Goal: Contribute content: Contribute content

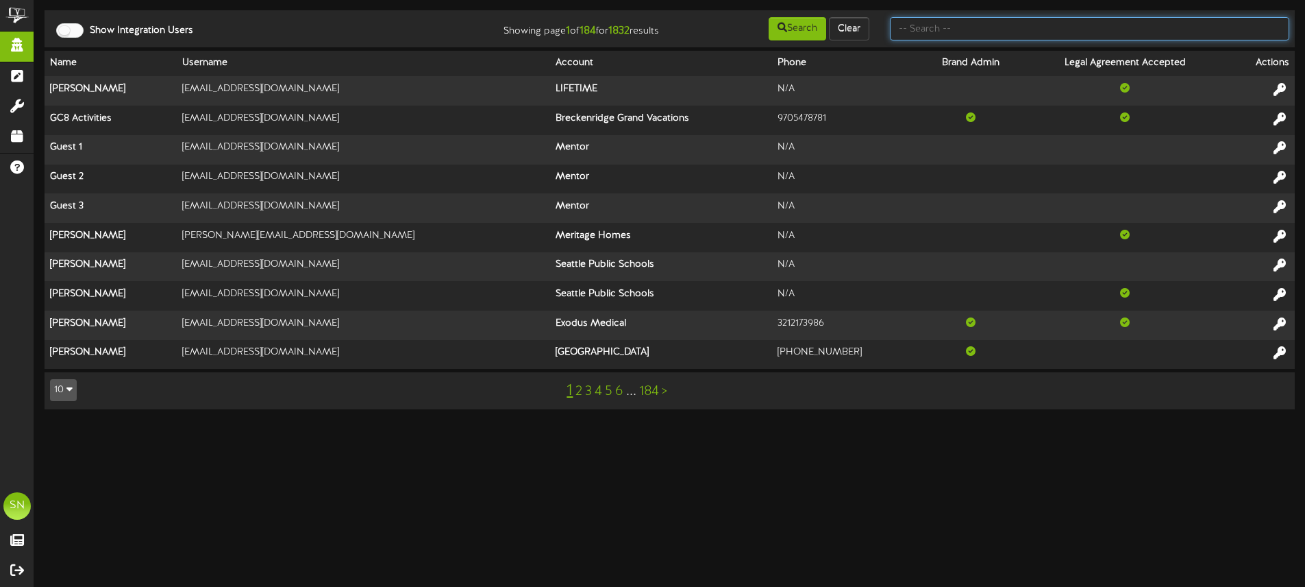
click at [981, 37] on input "text" at bounding box center [1089, 28] width 399 height 23
type input "ken thick"
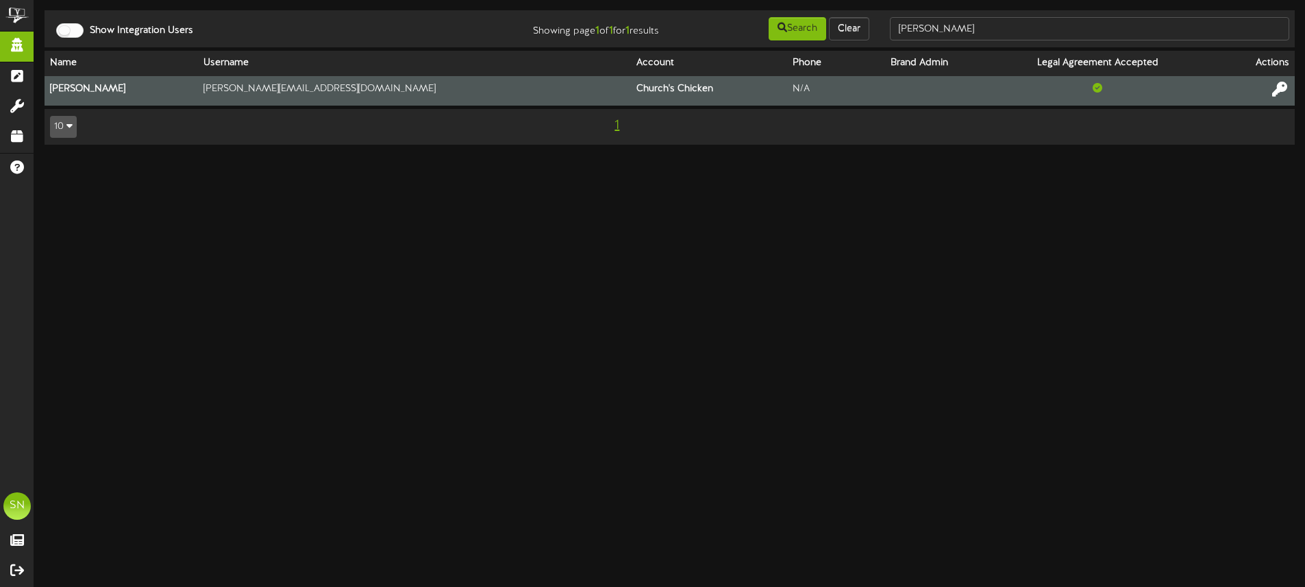
click at [1277, 88] on icon at bounding box center [1279, 89] width 15 height 15
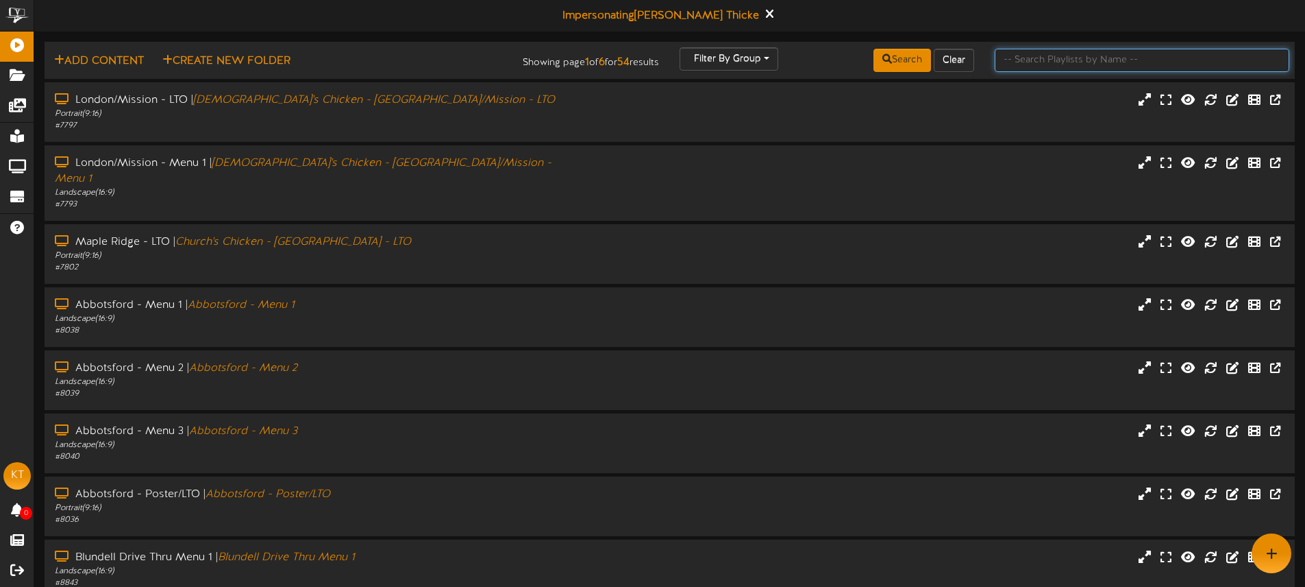
click at [1058, 61] on input "text" at bounding box center [1142, 60] width 295 height 23
type input "maple ridge"
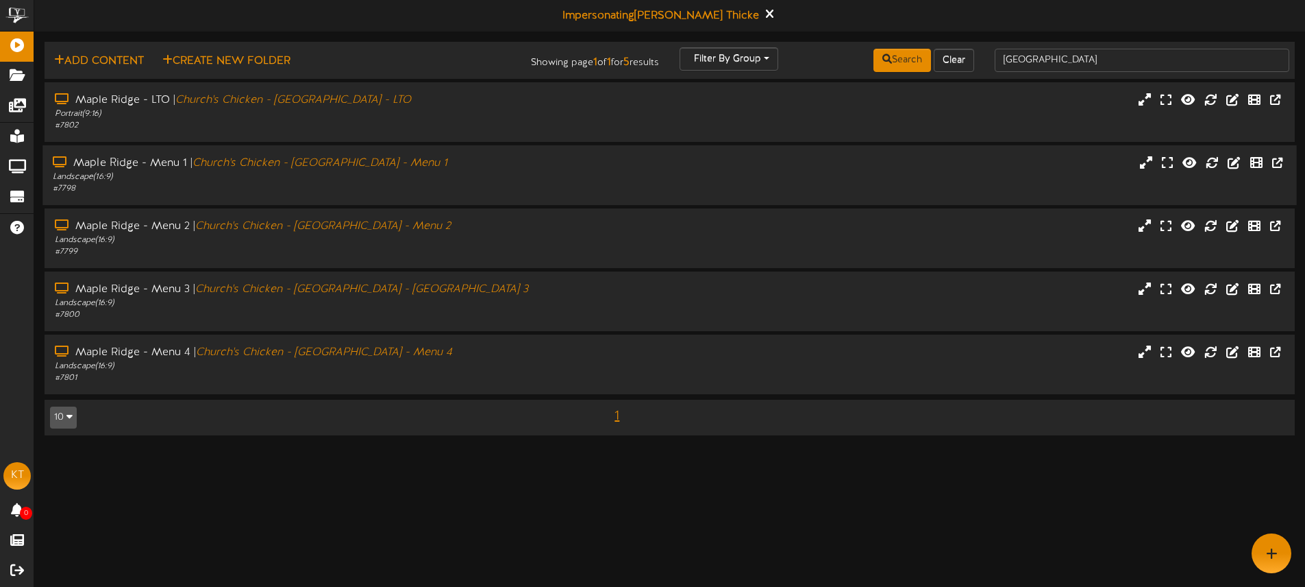
click at [454, 188] on div "# 7798" at bounding box center [304, 189] width 502 height 12
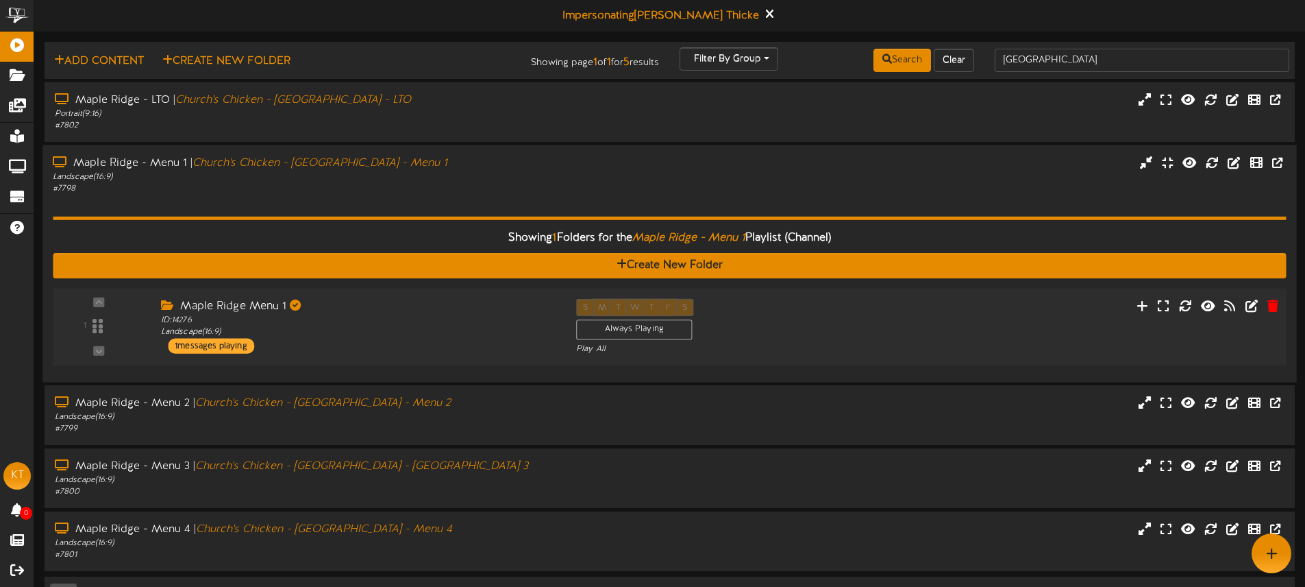
click at [500, 308] on div "Maple Ridge Menu 1" at bounding box center [358, 306] width 395 height 16
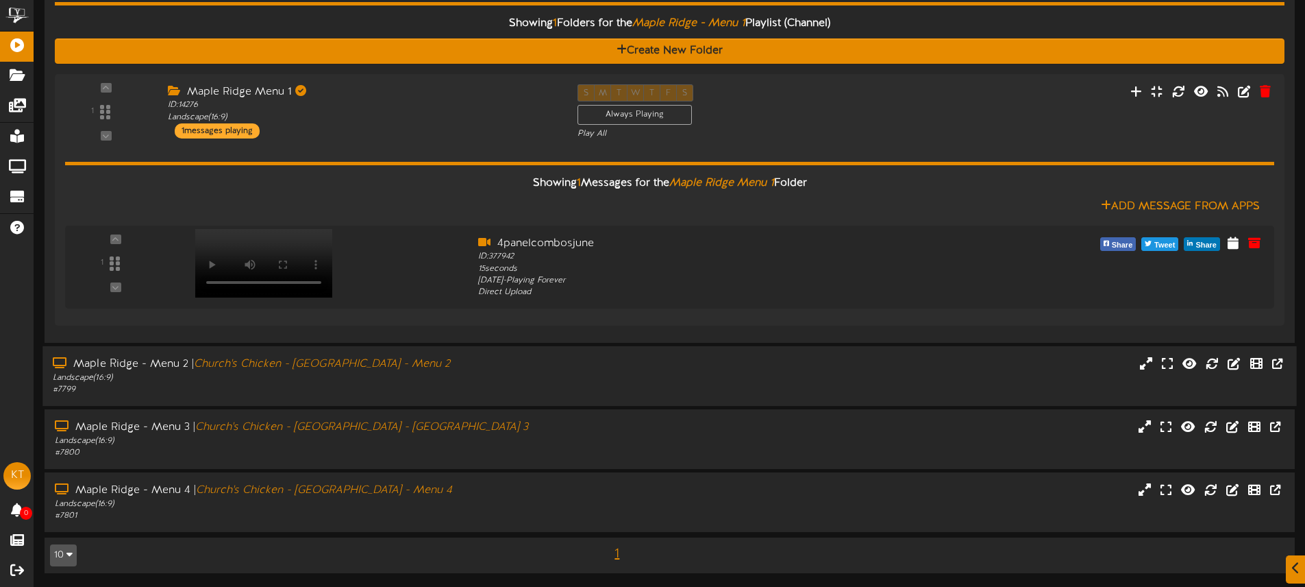
click at [545, 370] on div "Maple Ridge - Menu 2 | Church's Chicken - Maple Ridge - Menu 2" at bounding box center [304, 364] width 502 height 16
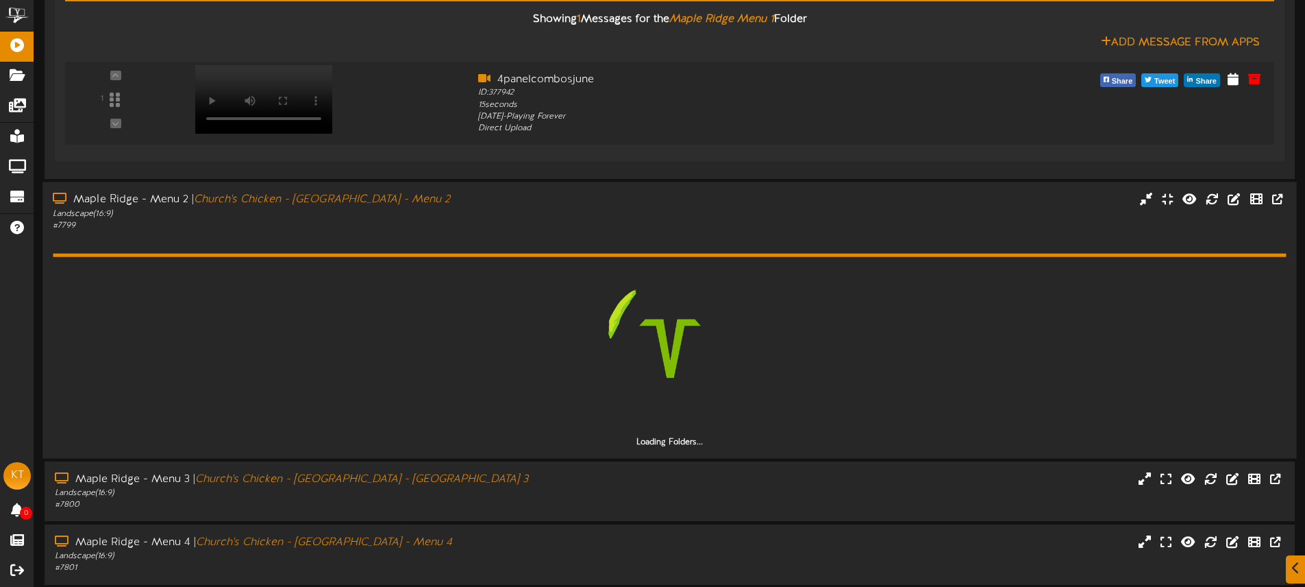
scroll to position [379, 0]
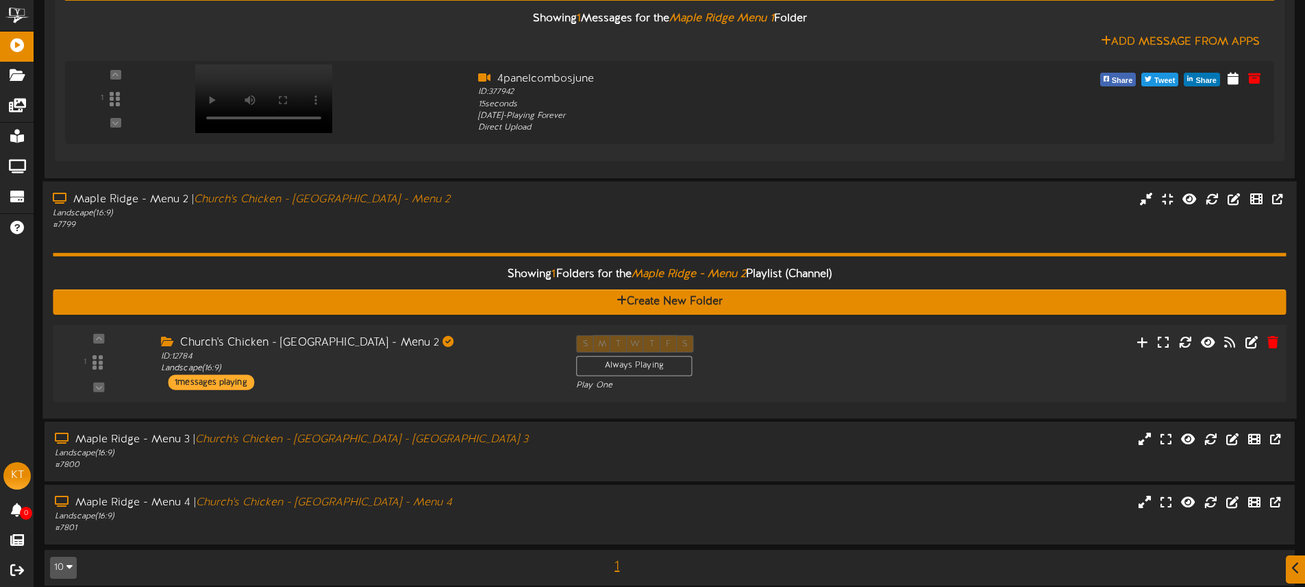
drag, startPoint x: 462, startPoint y: 336, endPoint x: 554, endPoint y: 341, distance: 91.9
click at [465, 336] on div "Church's Chicken - Maple Ridge - Menu 2" at bounding box center [358, 343] width 395 height 16
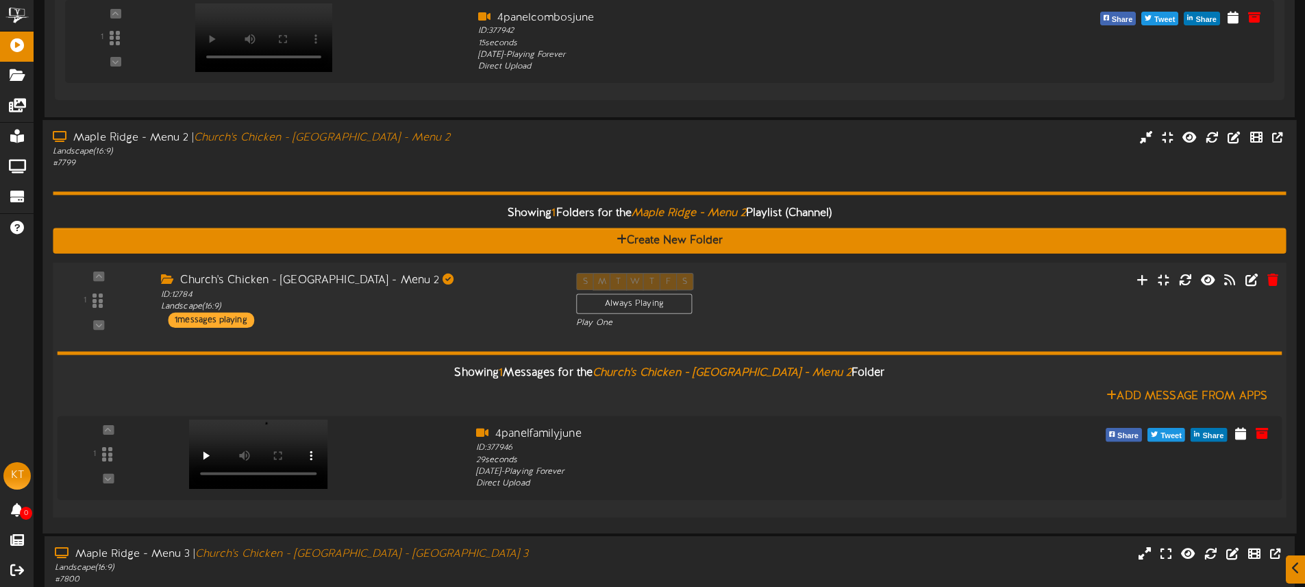
scroll to position [567, 0]
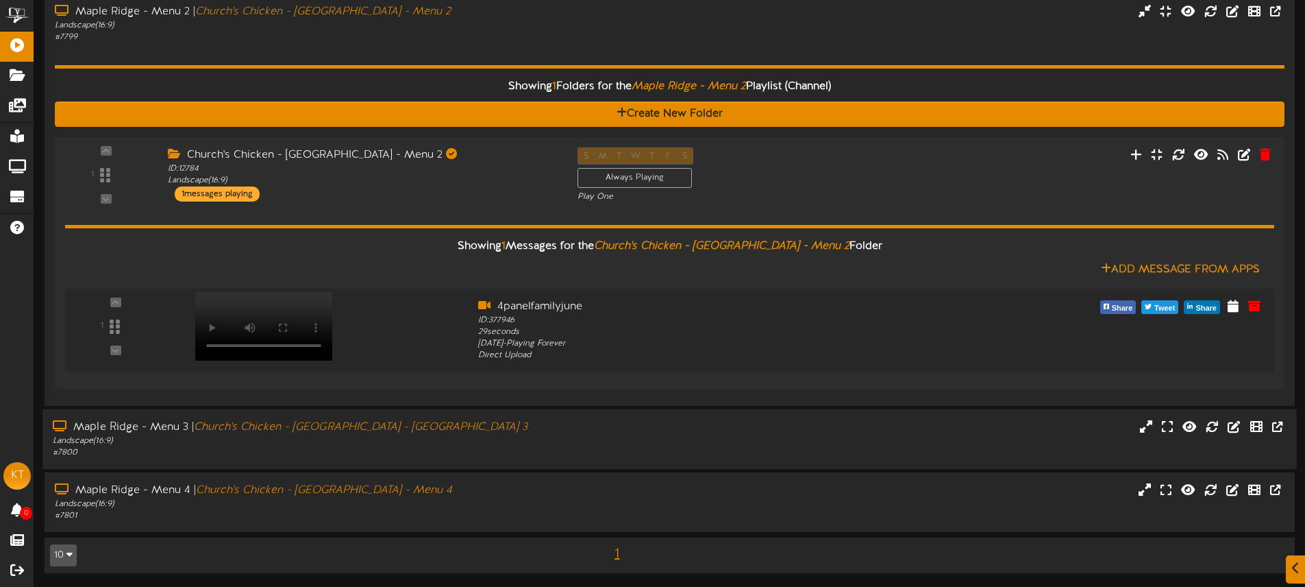
click at [527, 435] on div "Landscape ( 16:9 )" at bounding box center [304, 441] width 502 height 12
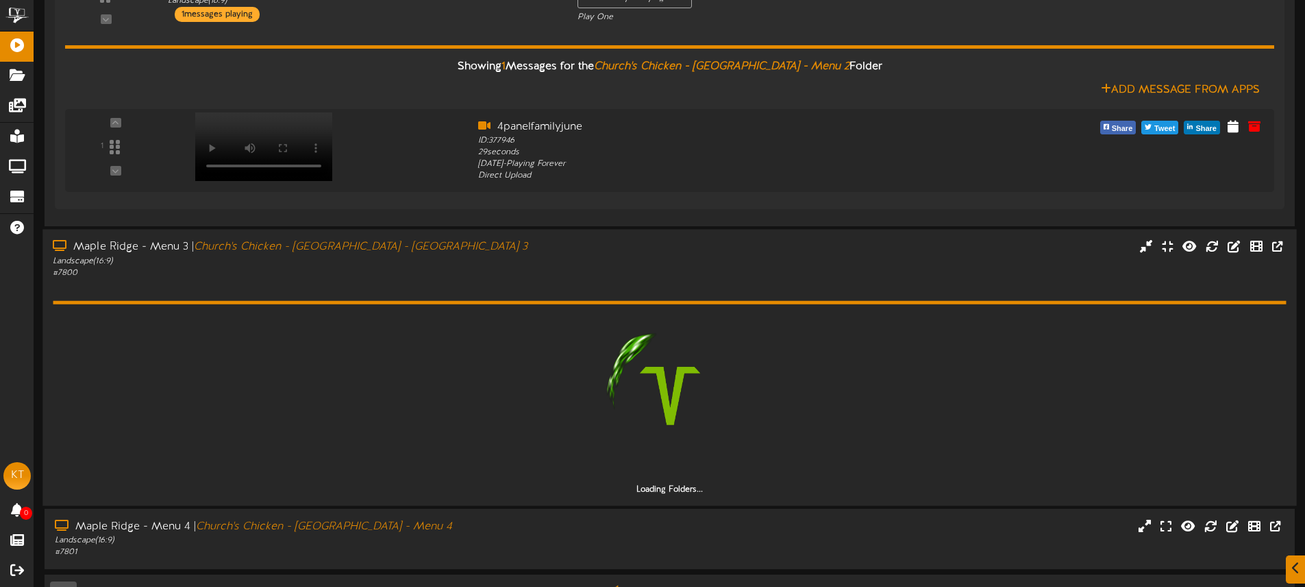
scroll to position [743, 0]
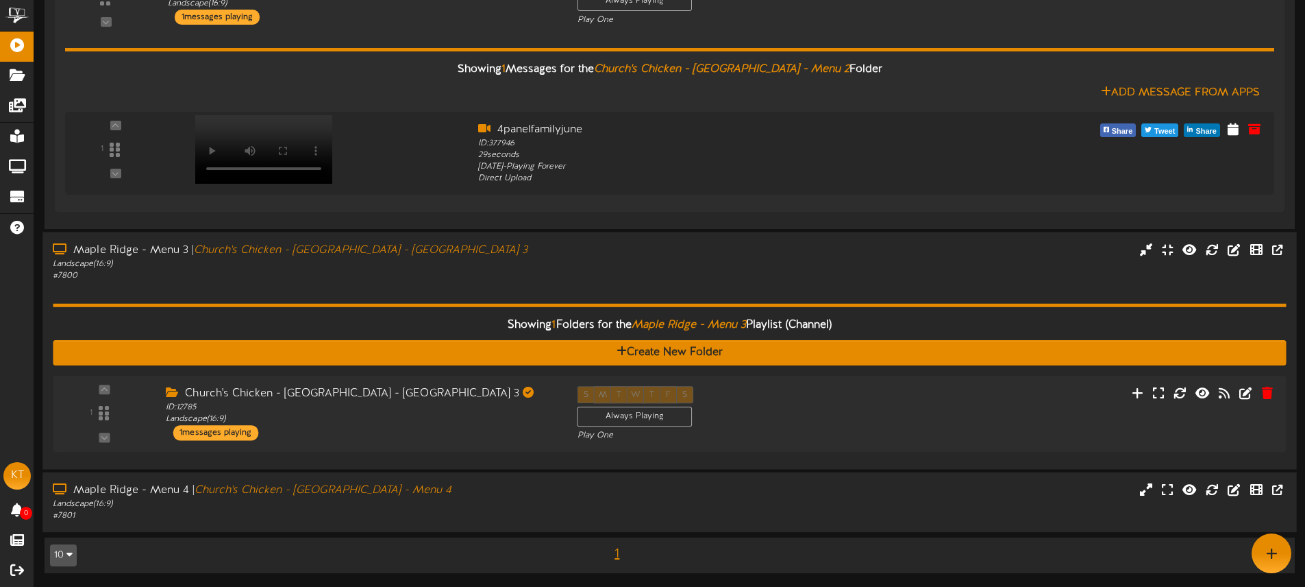
click at [520, 500] on div "Landscape ( 16:9 )" at bounding box center [304, 504] width 502 height 12
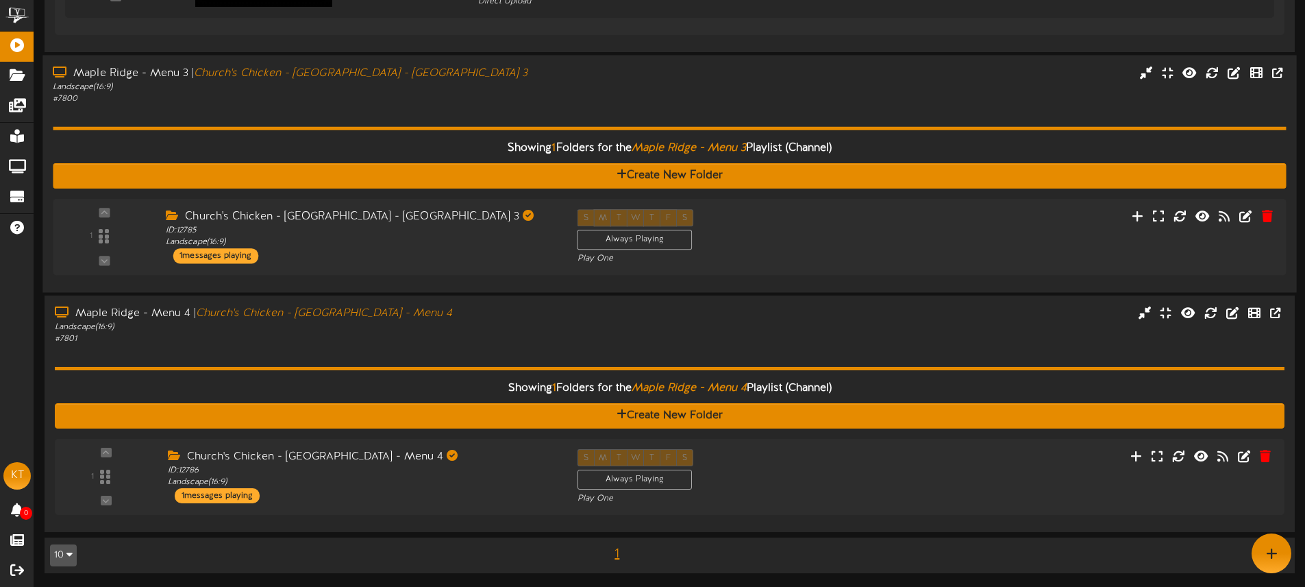
click at [521, 500] on div "Church's Chicken - Maple Ridge - Menu 4 ID: 12786 Landscape ( 16:9 ) 1 messages…" at bounding box center [363, 476] width 410 height 54
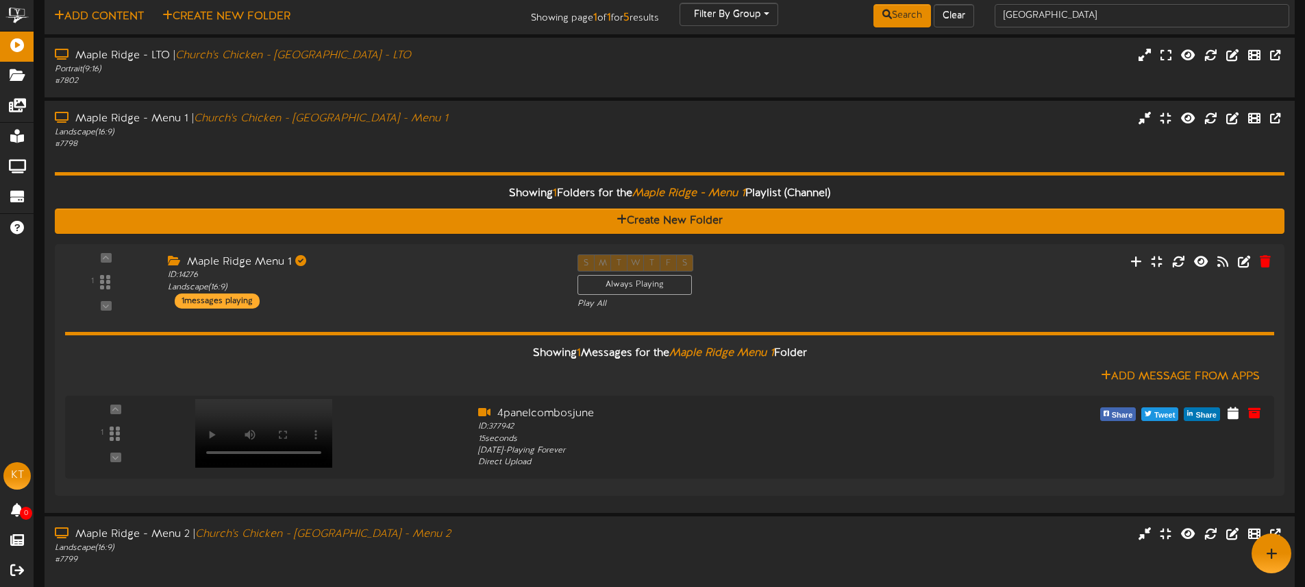
scroll to position [39, 0]
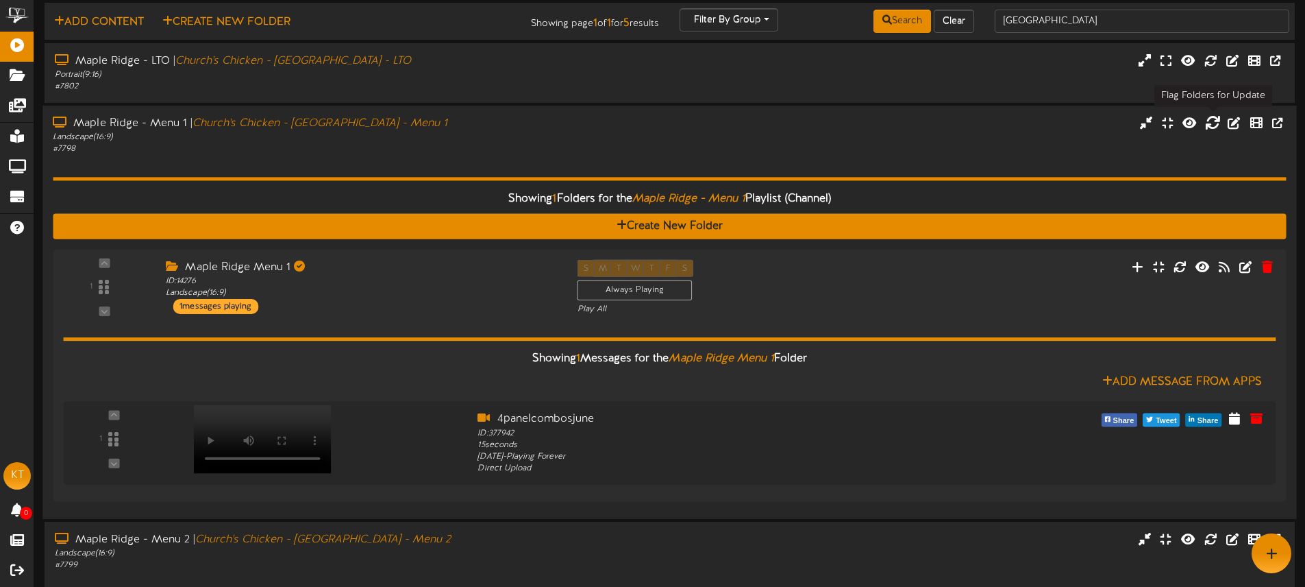
click at [1212, 124] on icon at bounding box center [1212, 122] width 15 height 15
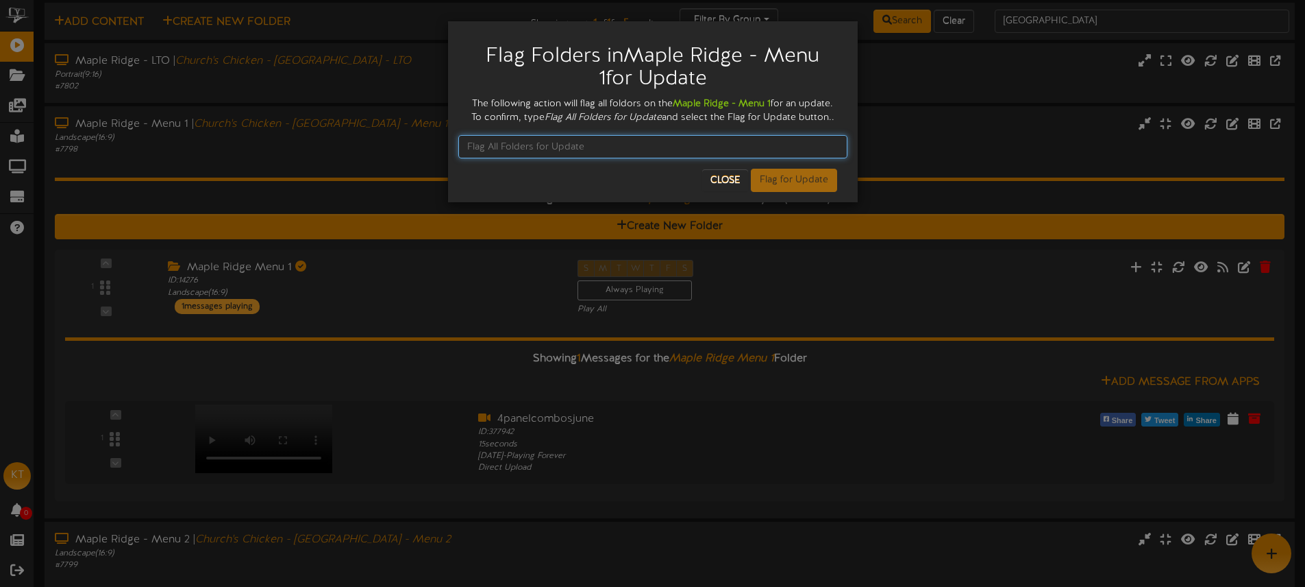
click at [503, 148] on input "text" at bounding box center [652, 146] width 389 height 23
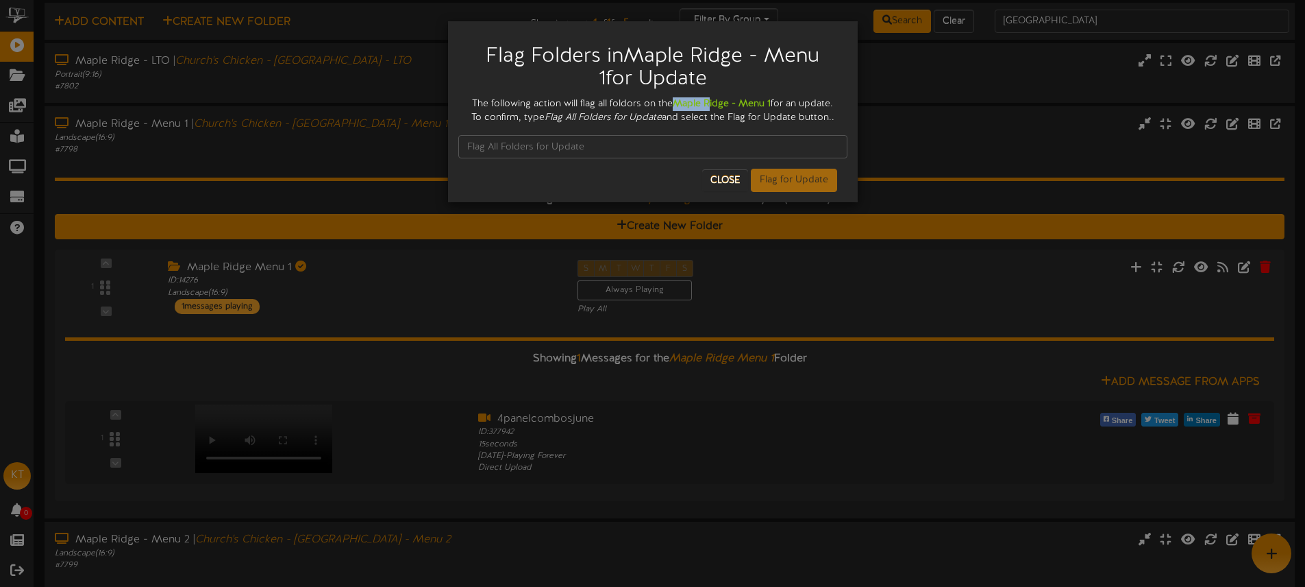
drag, startPoint x: 674, startPoint y: 102, endPoint x: 681, endPoint y: 106, distance: 7.7
click at [708, 103] on strong "Maple Ridge - Menu 1" at bounding box center [722, 104] width 98 height 10
drag, startPoint x: 582, startPoint y: 117, endPoint x: 560, endPoint y: 118, distance: 22.6
click at [581, 117] on icon "Flag All Folders for Update" at bounding box center [603, 117] width 117 height 10
drag, startPoint x: 588, startPoint y: 116, endPoint x: 659, endPoint y: 117, distance: 71.3
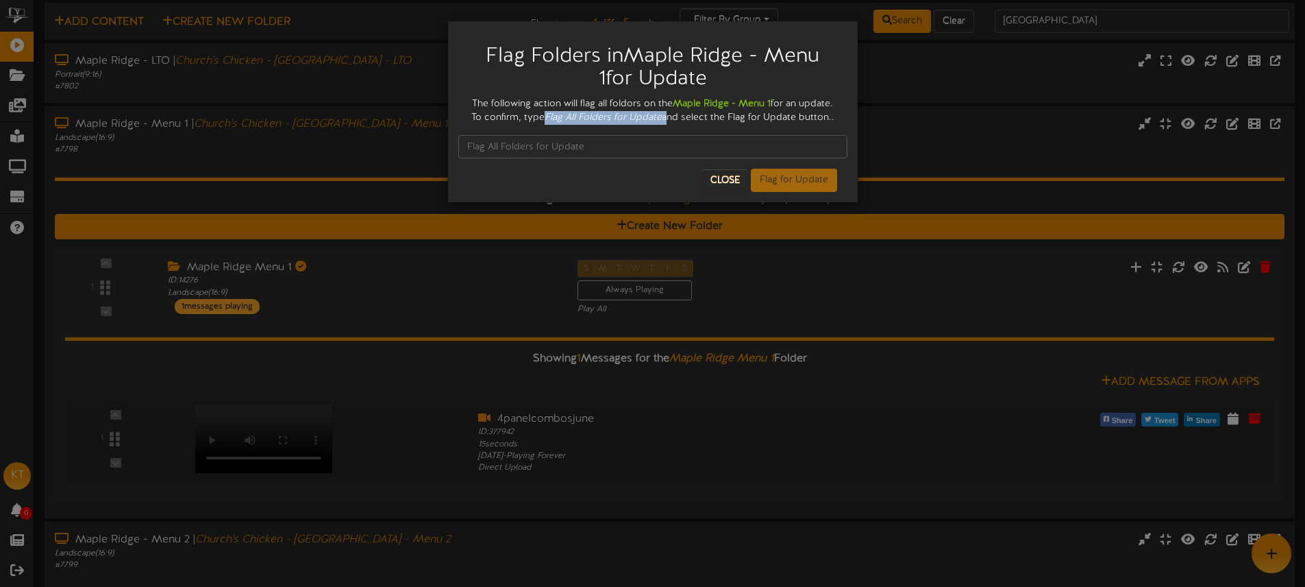
click at [663, 116] on div "The following action will flag all foldors on the Maple Ridge - Menu 1 for an u…" at bounding box center [652, 110] width 389 height 27
copy icon "Flag All Folders for Update"
click at [514, 149] on input "text" at bounding box center [652, 146] width 389 height 23
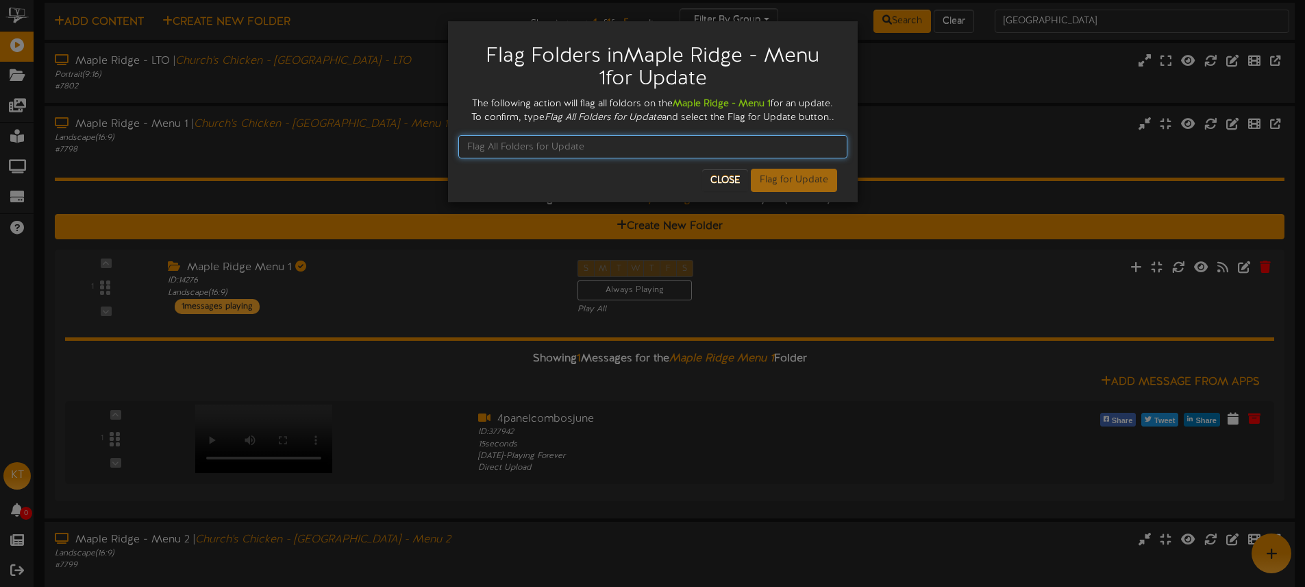
paste input "Flag All Folders for Update"
type input "Flag All Folders for Update"
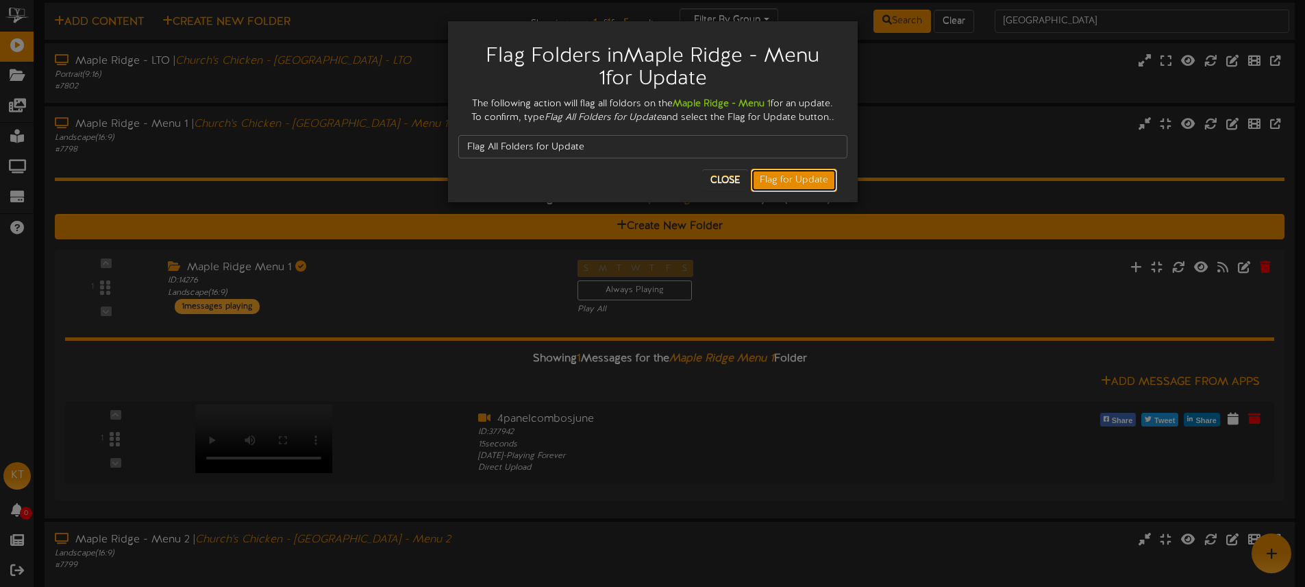
click at [789, 184] on button "Flag for Update" at bounding box center [794, 180] width 86 height 23
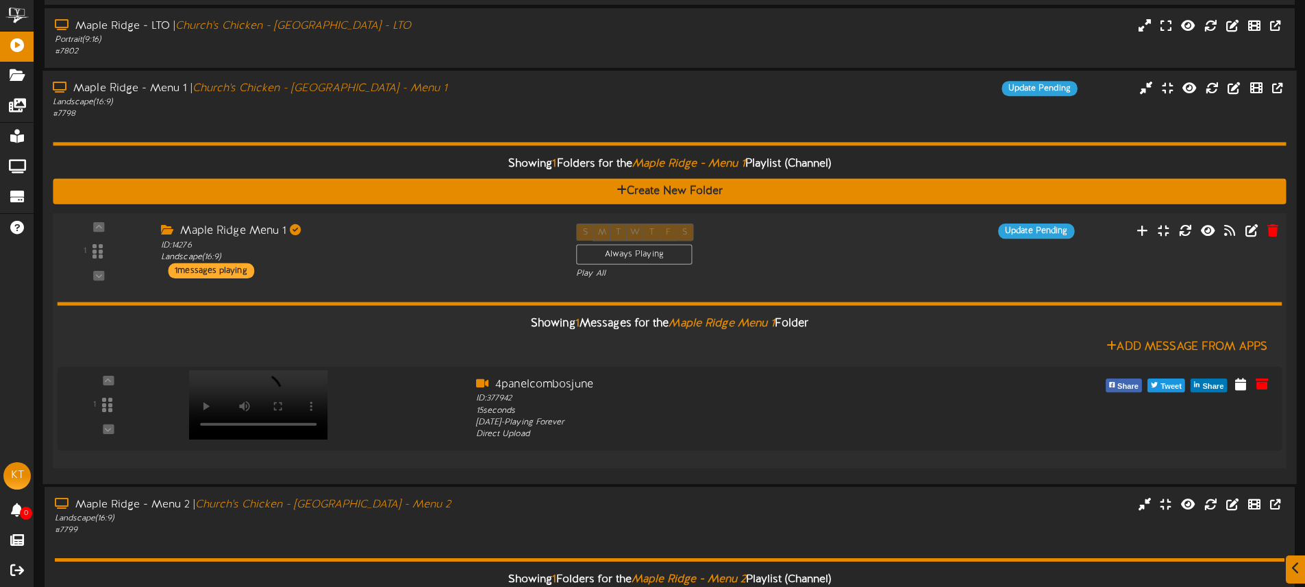
scroll to position [73, 0]
click at [271, 374] on video at bounding box center [254, 405] width 140 height 70
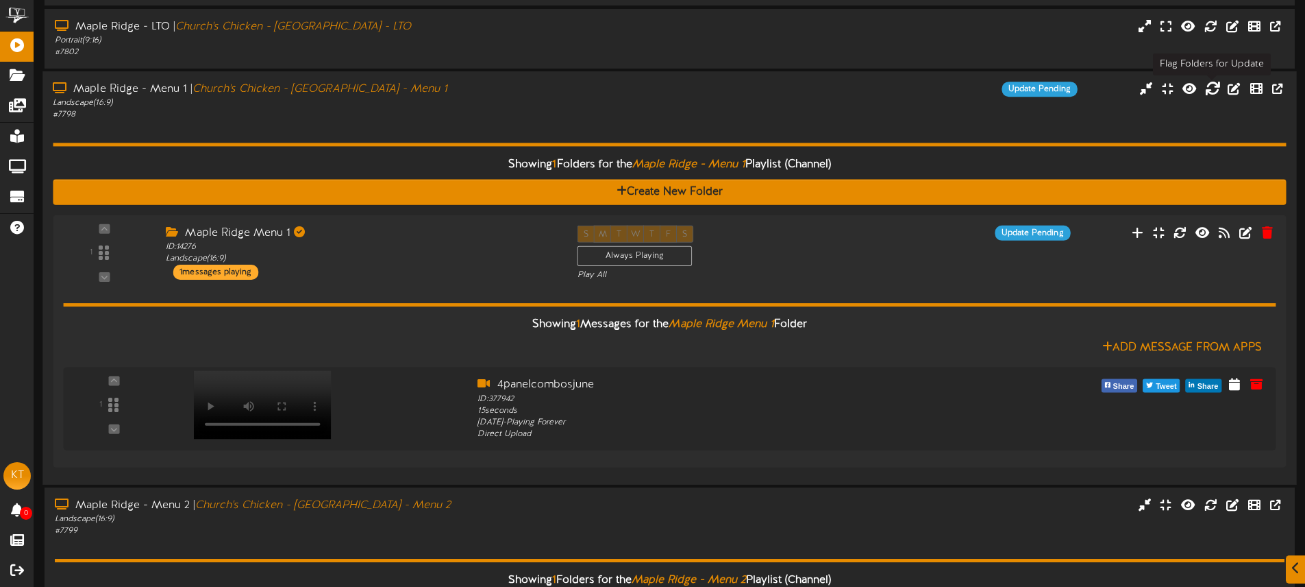
click at [1213, 93] on icon at bounding box center [1212, 88] width 15 height 15
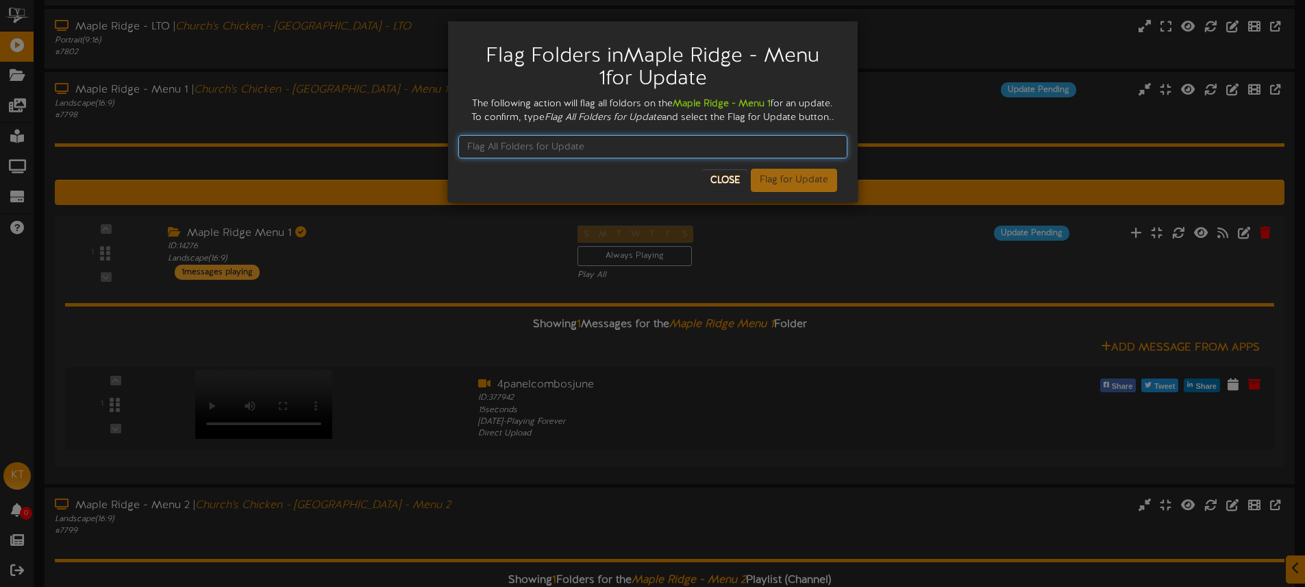
drag, startPoint x: 601, startPoint y: 144, endPoint x: 611, endPoint y: 136, distance: 12.6
click at [601, 144] on input "text" at bounding box center [652, 146] width 389 height 23
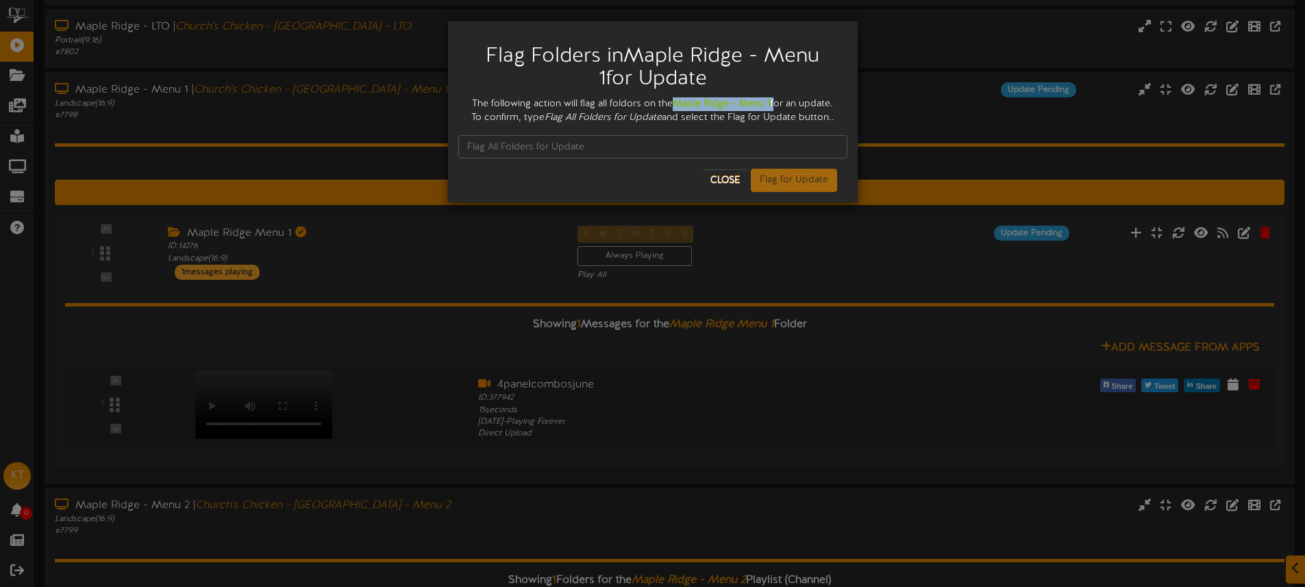
drag, startPoint x: 675, startPoint y: 102, endPoint x: 754, endPoint y: 102, distance: 79.5
click at [772, 106] on div "The following action will flag all foldors on the Maple Ridge - Menu 1 for an u…" at bounding box center [652, 110] width 389 height 27
copy strong "Maple Ridge - Menu 1"
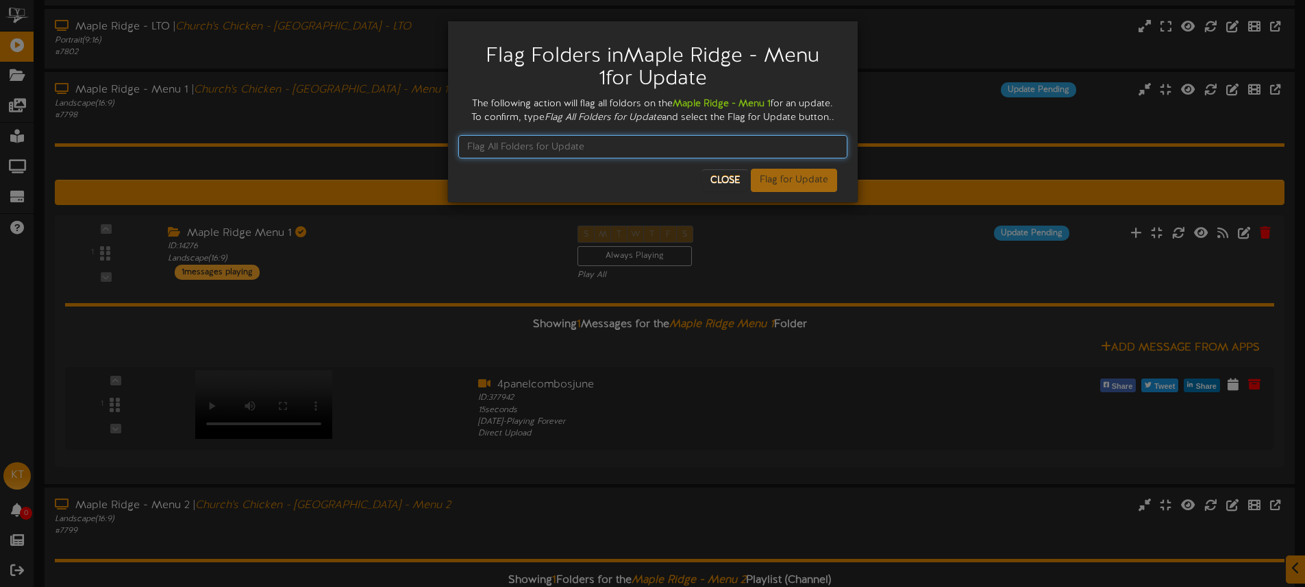
click at [567, 149] on input "text" at bounding box center [652, 146] width 389 height 23
paste input "Maple Ridge - Menu 1"
click at [688, 153] on input "Maple Ridge - Menu 1" at bounding box center [652, 146] width 389 height 23
type input "Maple Ridge - Menu 1"
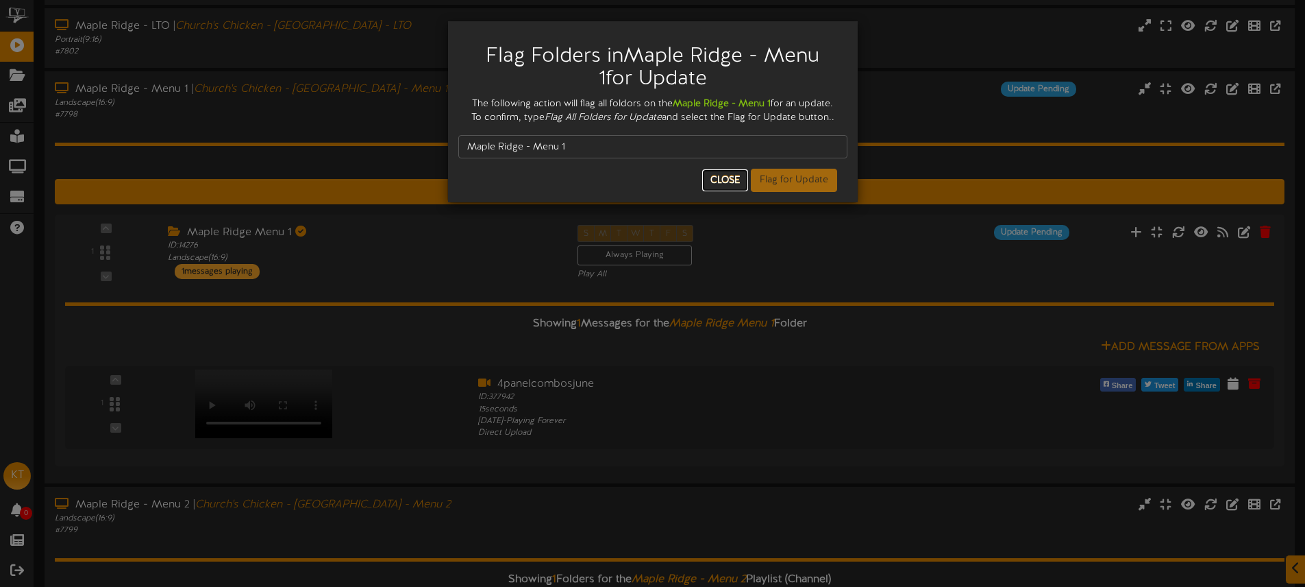
click at [721, 177] on button "Close" at bounding box center [725, 180] width 46 height 22
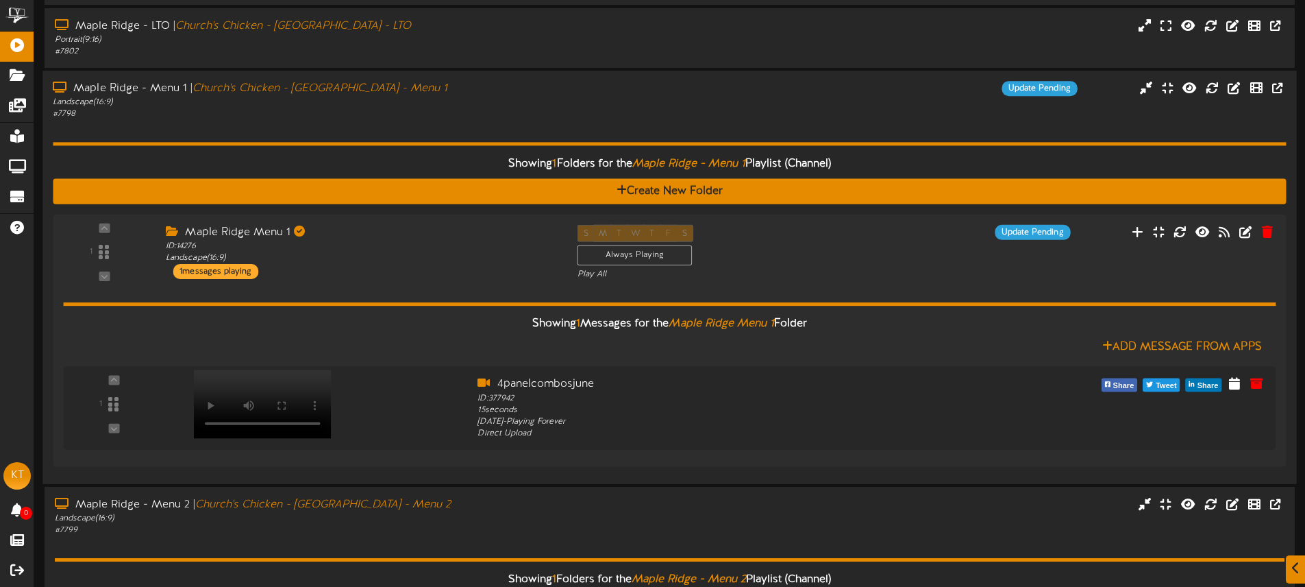
click at [732, 123] on div "Showing 1 Folders for the Maple Ridge - Menu 1 Playlist (Channel) Create New Fo…" at bounding box center [669, 297] width 1233 height 354
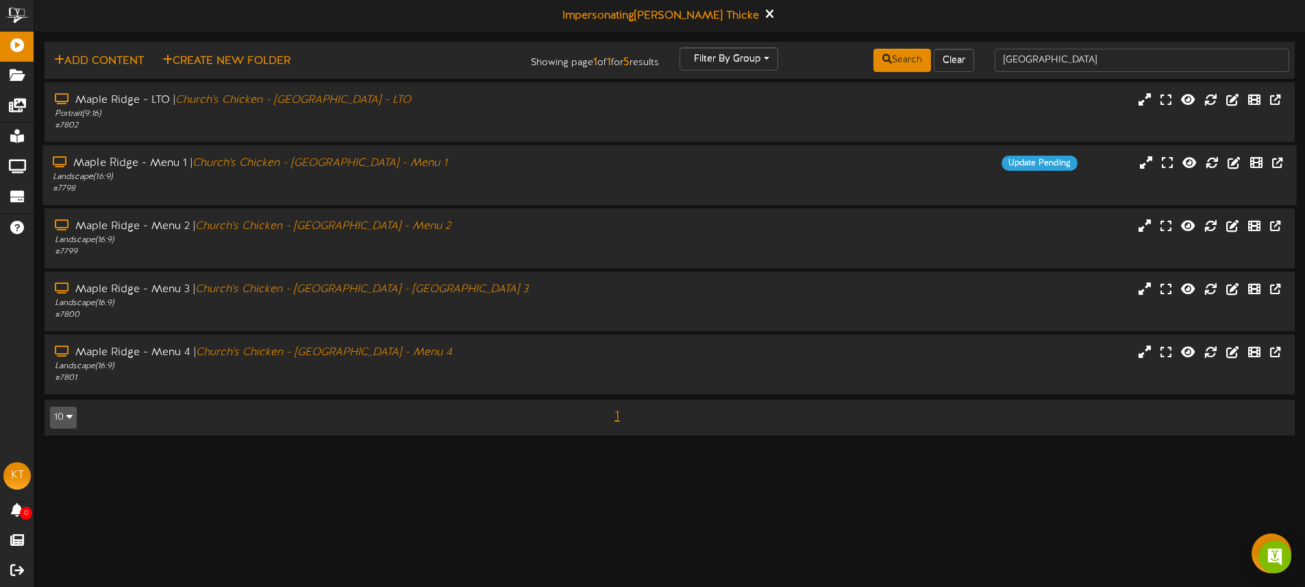
click at [698, 179] on div "Maple Ridge - Menu 1 | Church's Chicken - Maple Ridge - Menu 1 Landscape ( 16:9…" at bounding box center [669, 175] width 1254 height 39
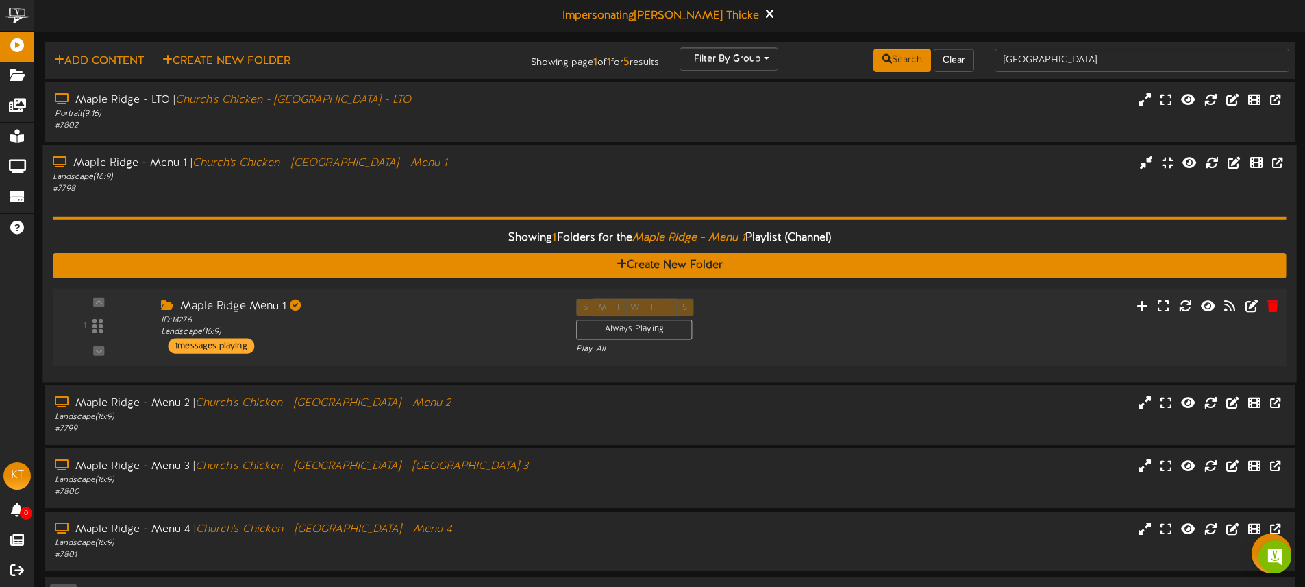
click at [429, 343] on div "Maple Ridge Menu 1 ID: 14276 Landscape ( 16:9 ) 1 messages playing" at bounding box center [358, 325] width 415 height 55
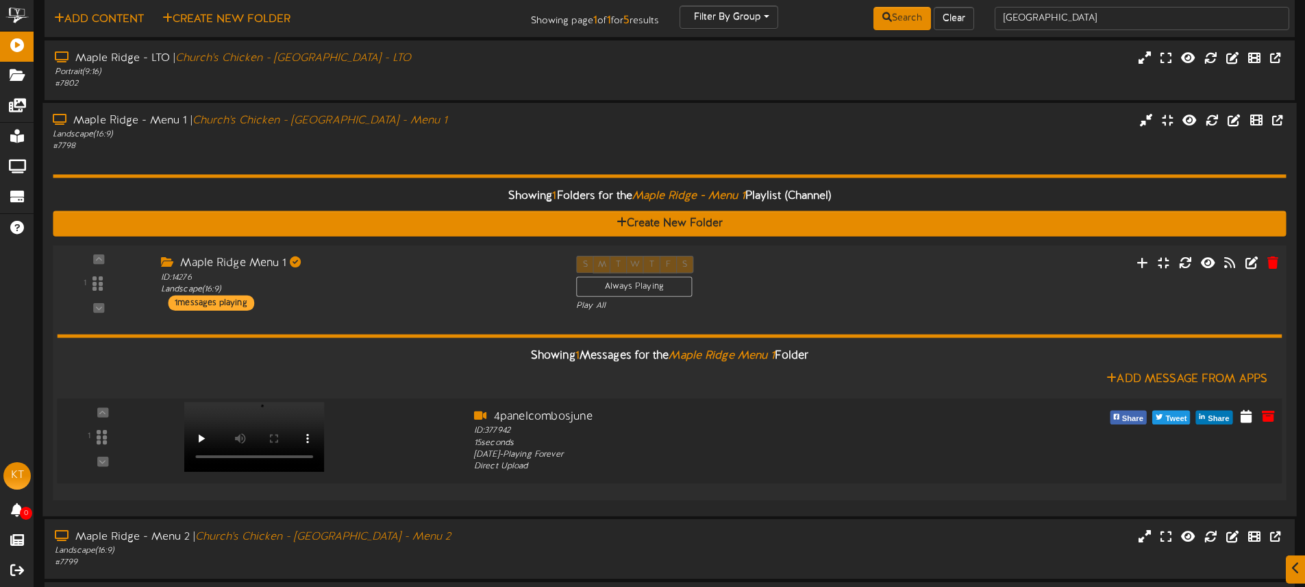
scroll to position [46, 0]
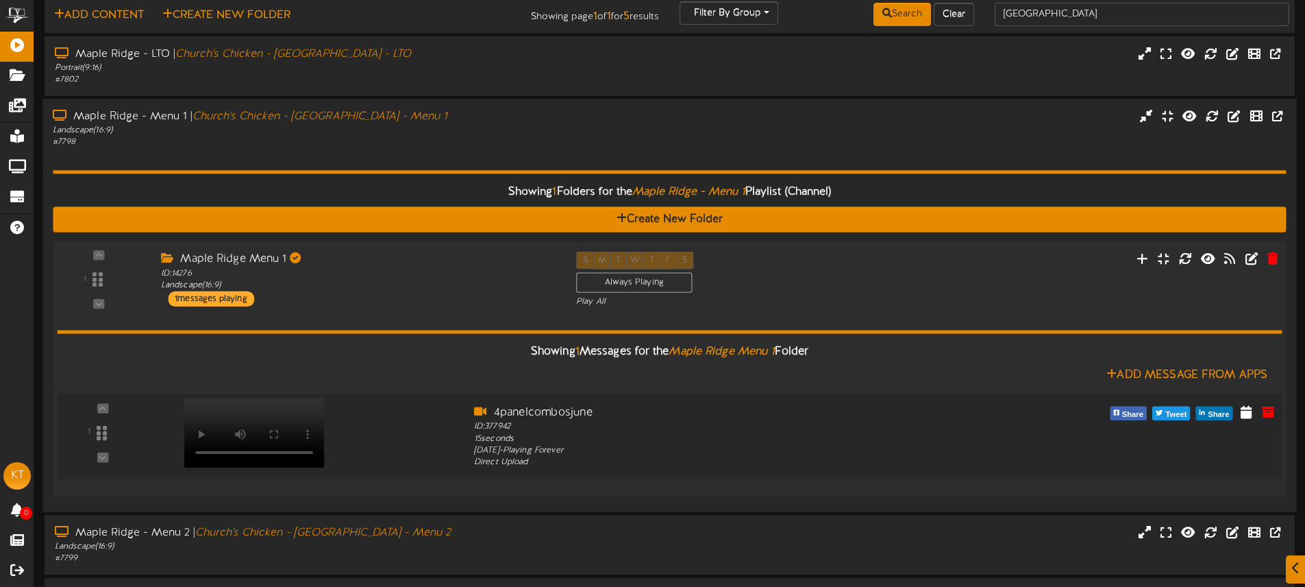
click at [293, 404] on video at bounding box center [254, 432] width 140 height 70
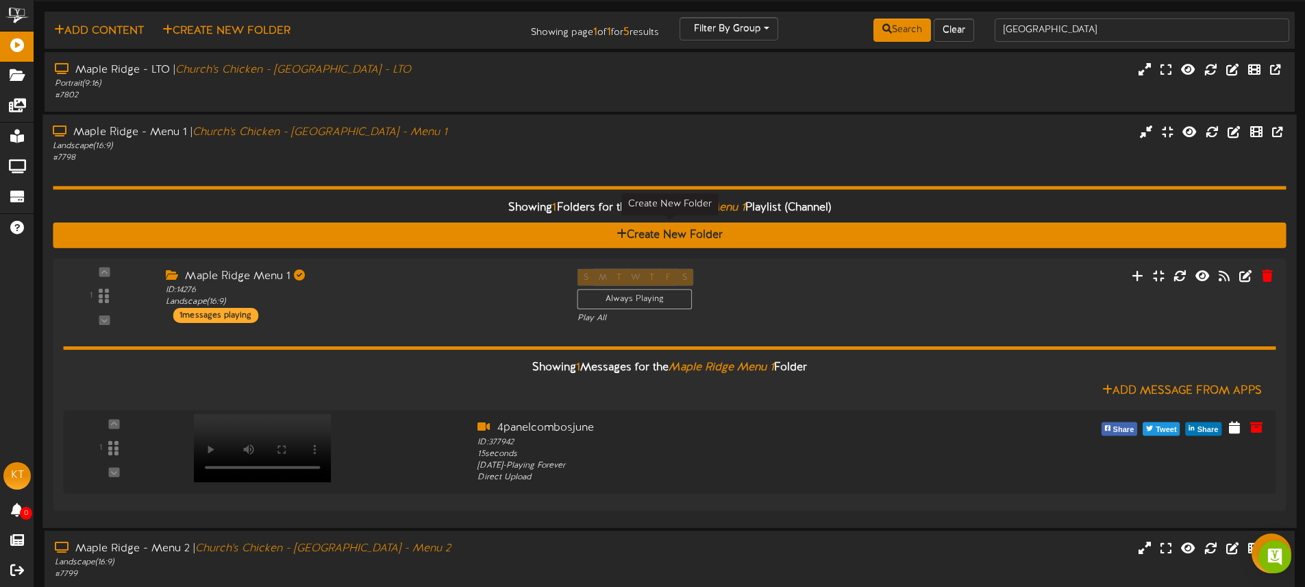
scroll to position [28, 0]
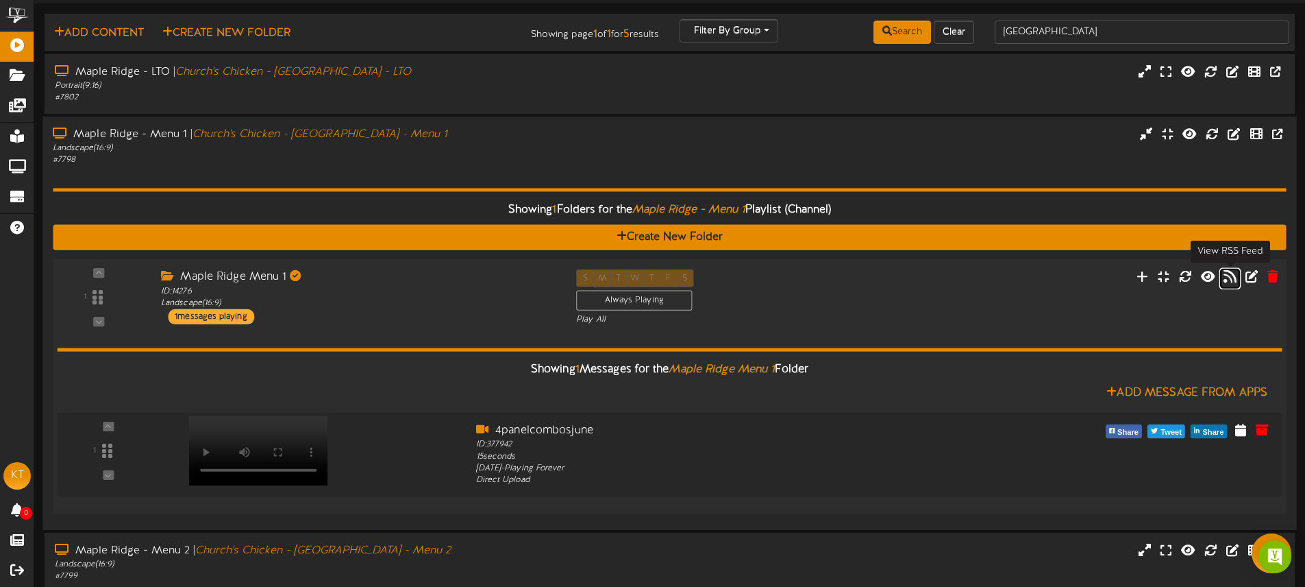
click at [1228, 278] on icon at bounding box center [1230, 275] width 13 height 15
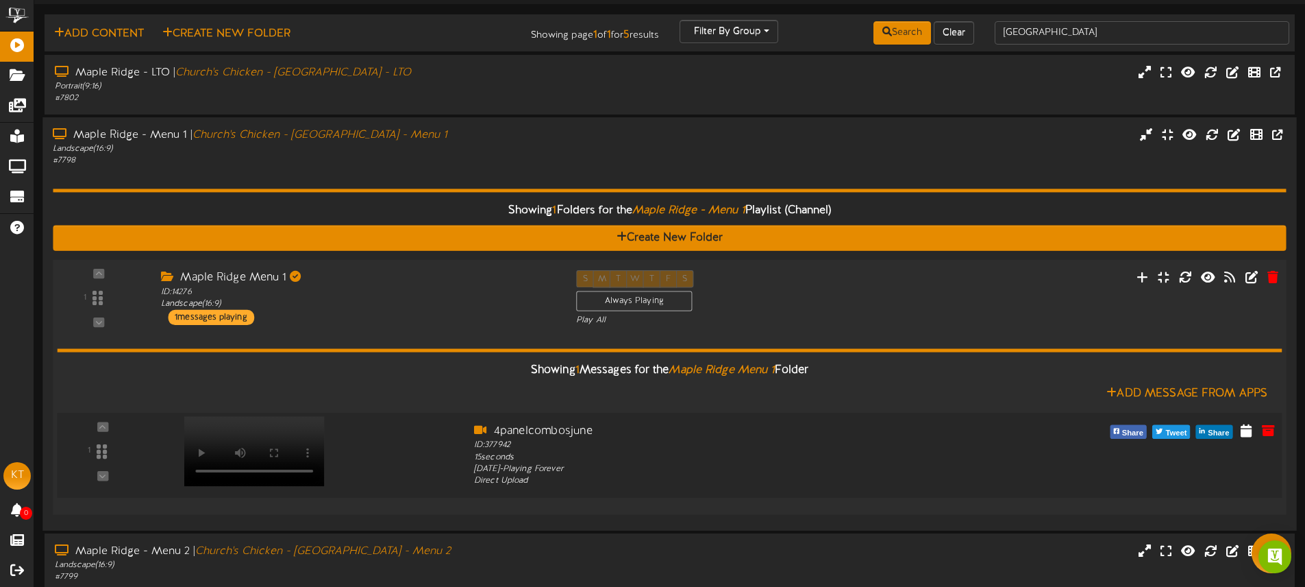
click at [286, 430] on video at bounding box center [254, 451] width 140 height 70
drag, startPoint x: 620, startPoint y: 427, endPoint x: 497, endPoint y: 430, distance: 123.4
click at [496, 430] on div "4panelcombosjune" at bounding box center [721, 431] width 495 height 16
copy div "4panelcombosjune"
click at [263, 434] on video at bounding box center [254, 451] width 140 height 70
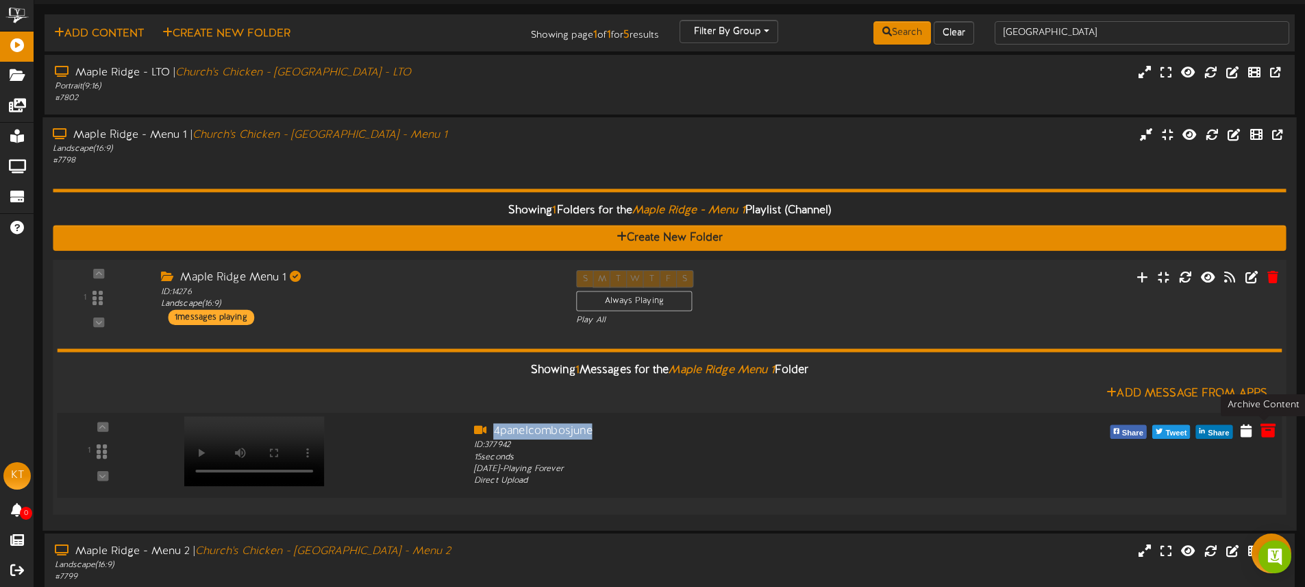
click at [1266, 426] on icon at bounding box center [1268, 429] width 15 height 15
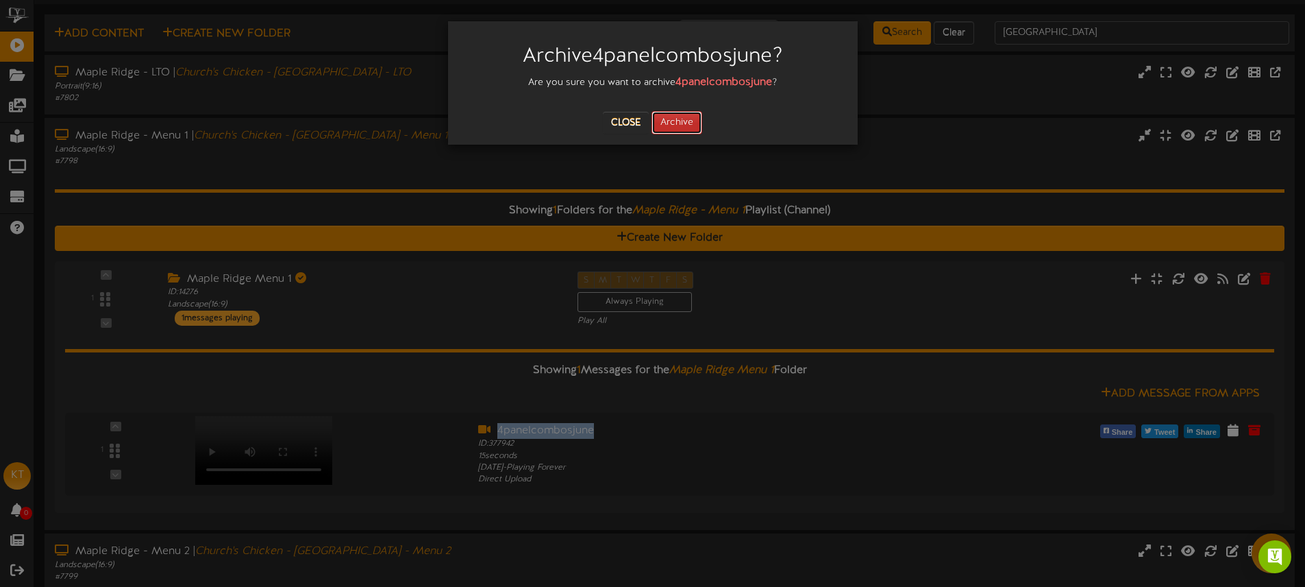
click at [696, 122] on button "Archive" at bounding box center [677, 122] width 51 height 23
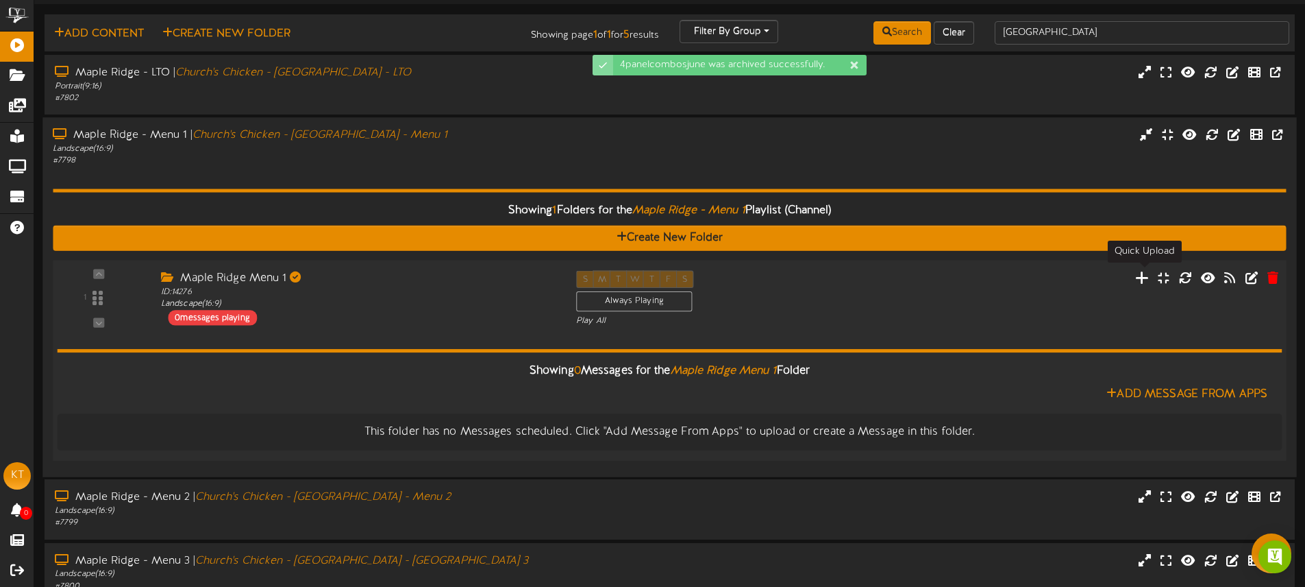
click at [1145, 275] on icon at bounding box center [1142, 276] width 14 height 15
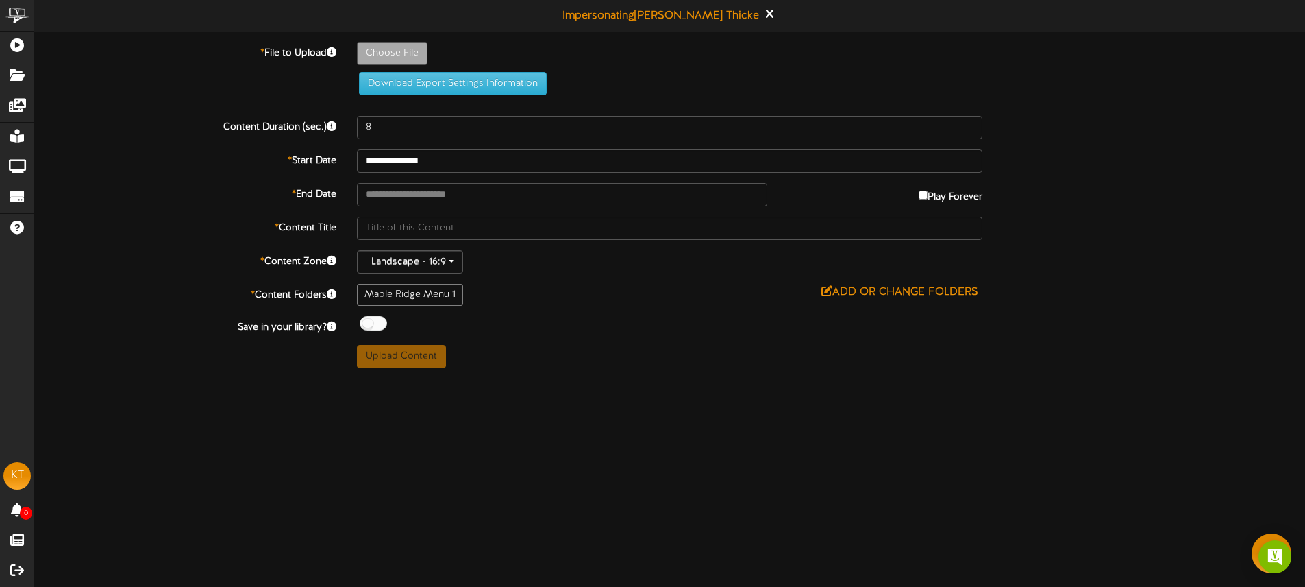
type input "**********"
type input "4panelcombosjune"
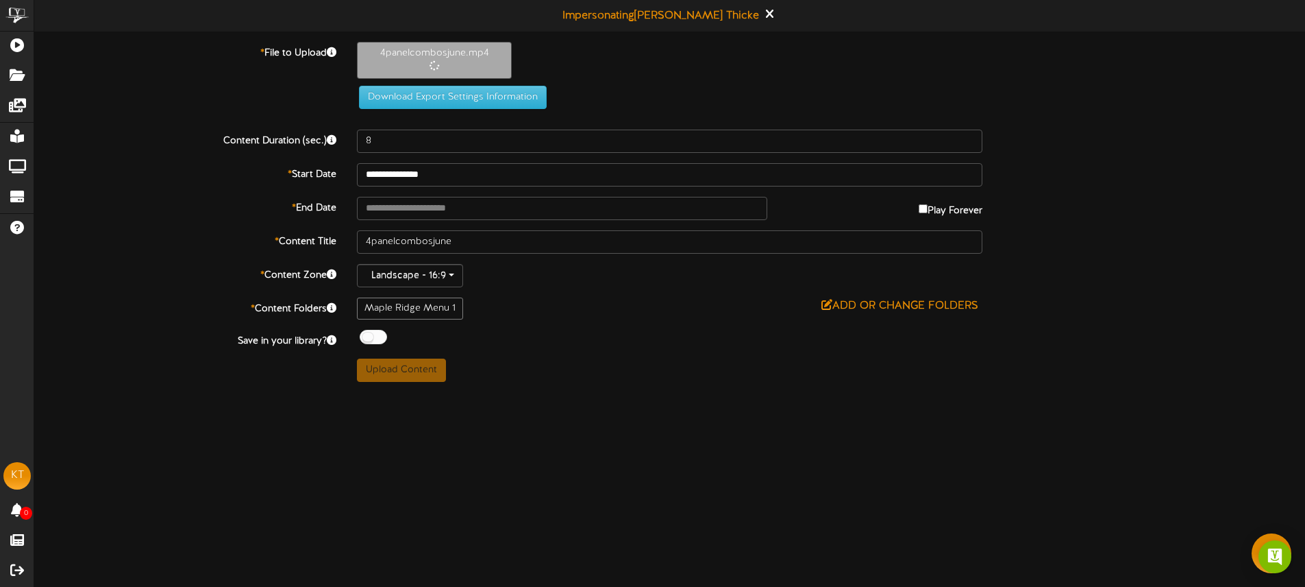
type input "15"
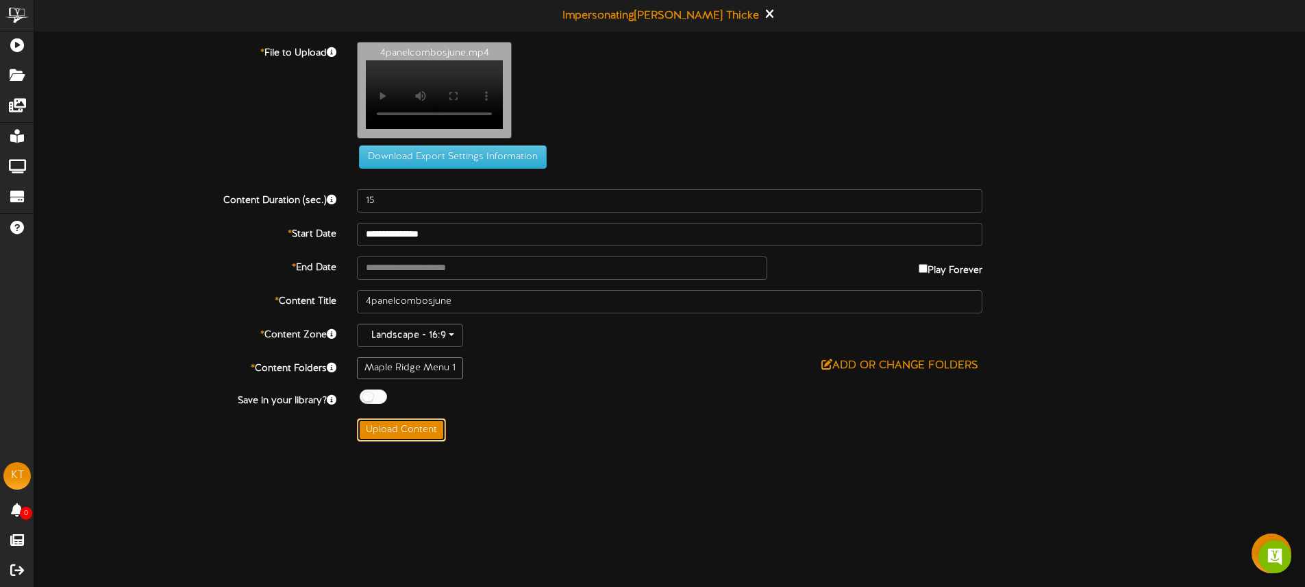
drag, startPoint x: 419, startPoint y: 437, endPoint x: 589, endPoint y: 415, distance: 171.4
click at [419, 437] on button "Upload Content" at bounding box center [401, 429] width 89 height 23
type input "**********"
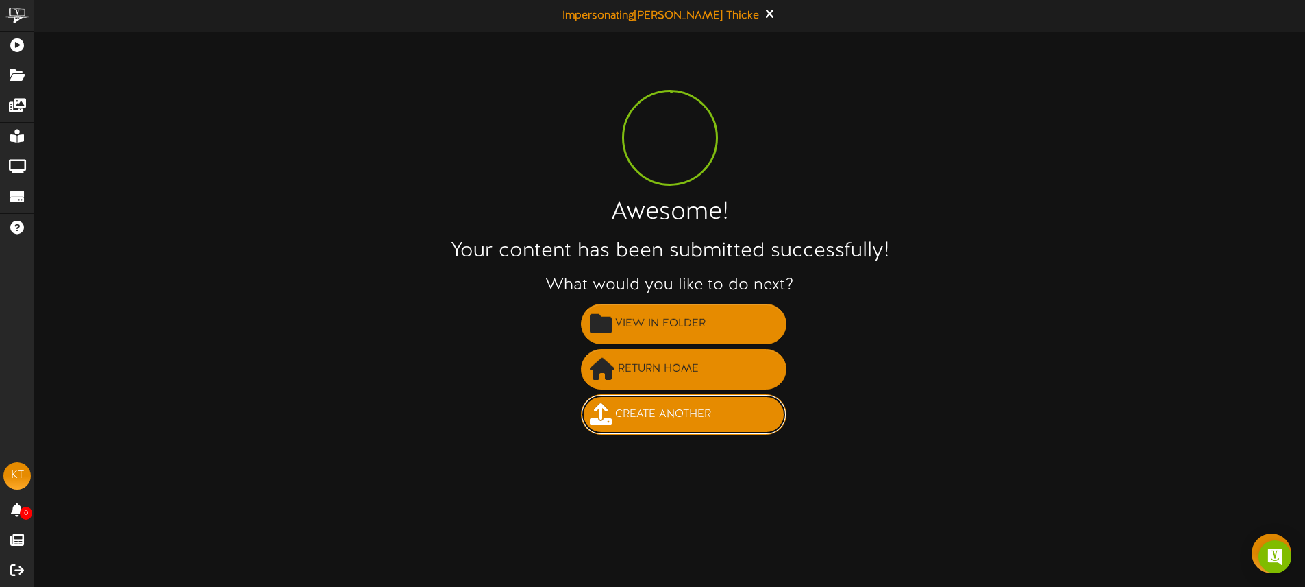
click at [624, 399] on button "Create Another" at bounding box center [684, 414] width 206 height 40
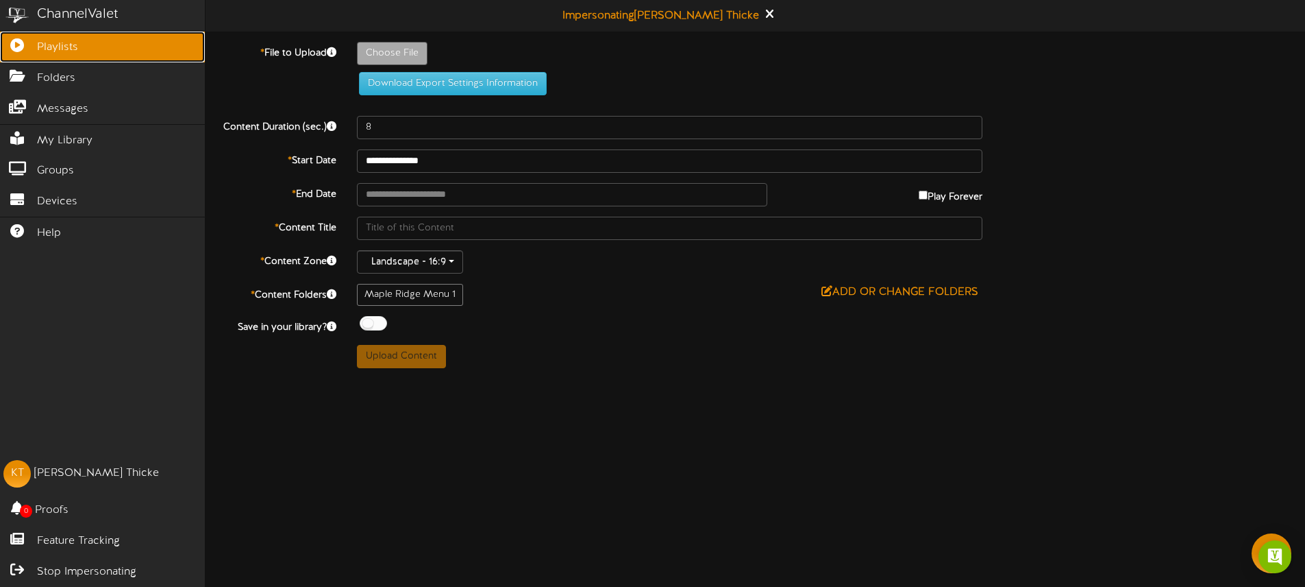
click at [29, 54] on link "Playlists" at bounding box center [102, 47] width 205 height 31
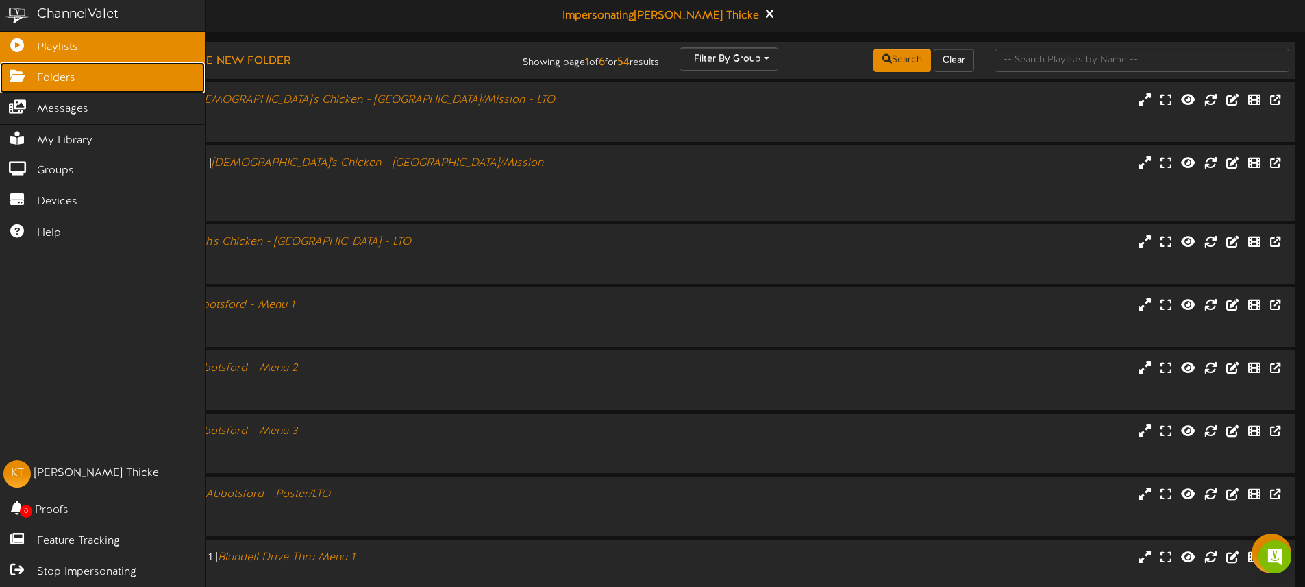
click at [74, 81] on link "Folders" at bounding box center [102, 77] width 205 height 31
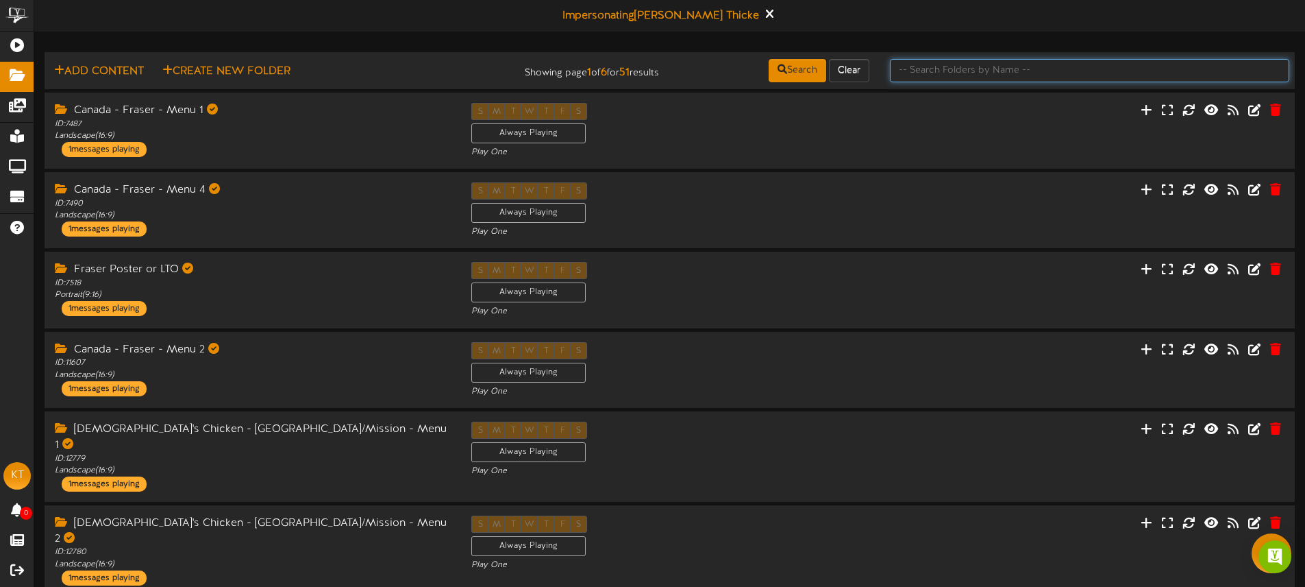
click at [1000, 71] on input "text" at bounding box center [1089, 70] width 399 height 23
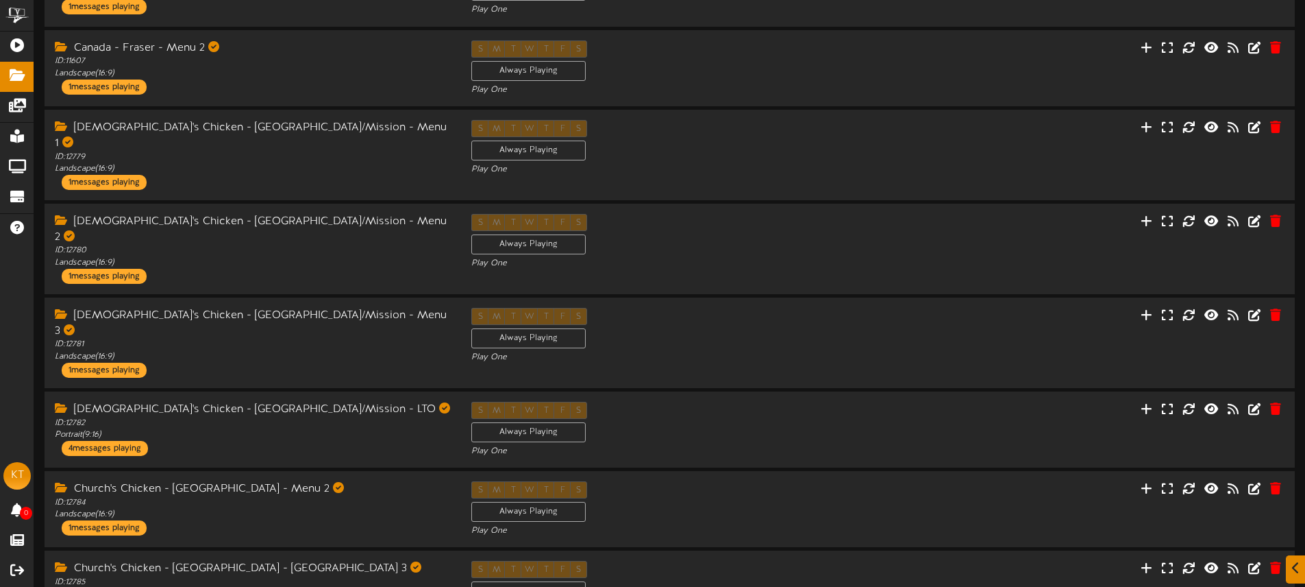
scroll to position [356, 0]
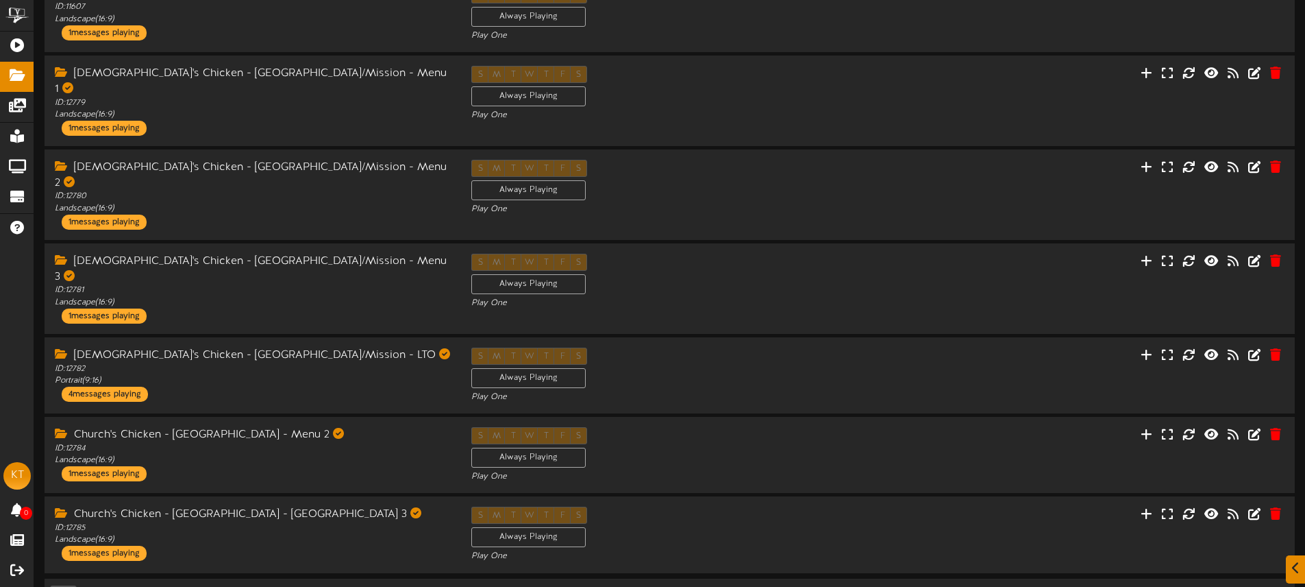
click at [597, 586] on link "2" at bounding box center [596, 597] width 7 height 15
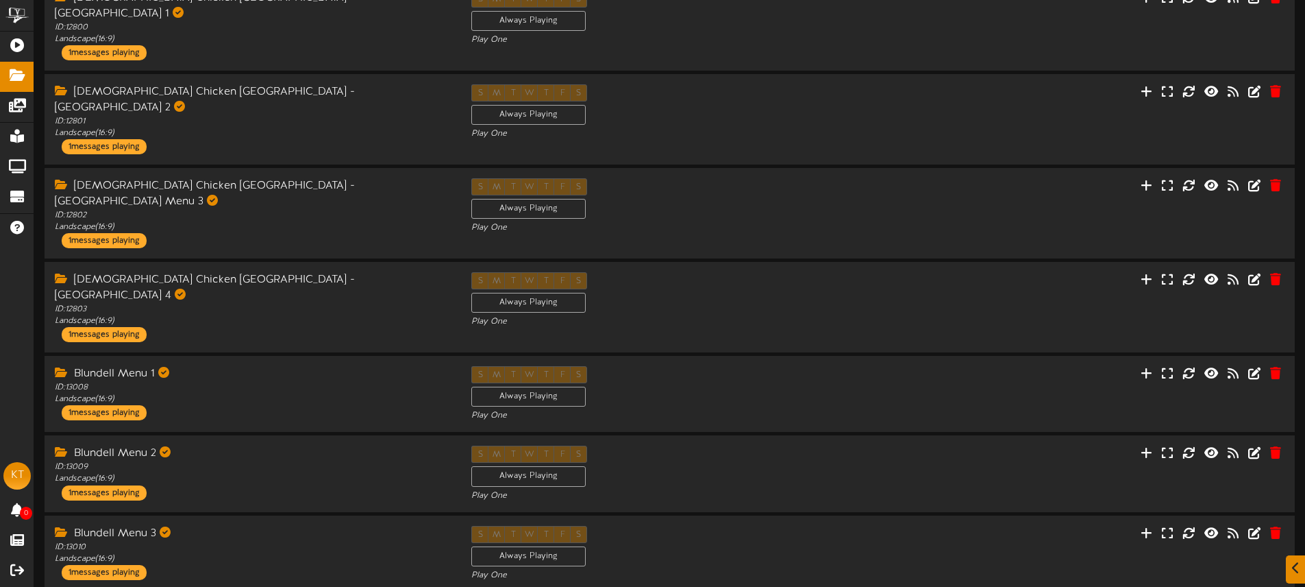
scroll to position [356, 0]
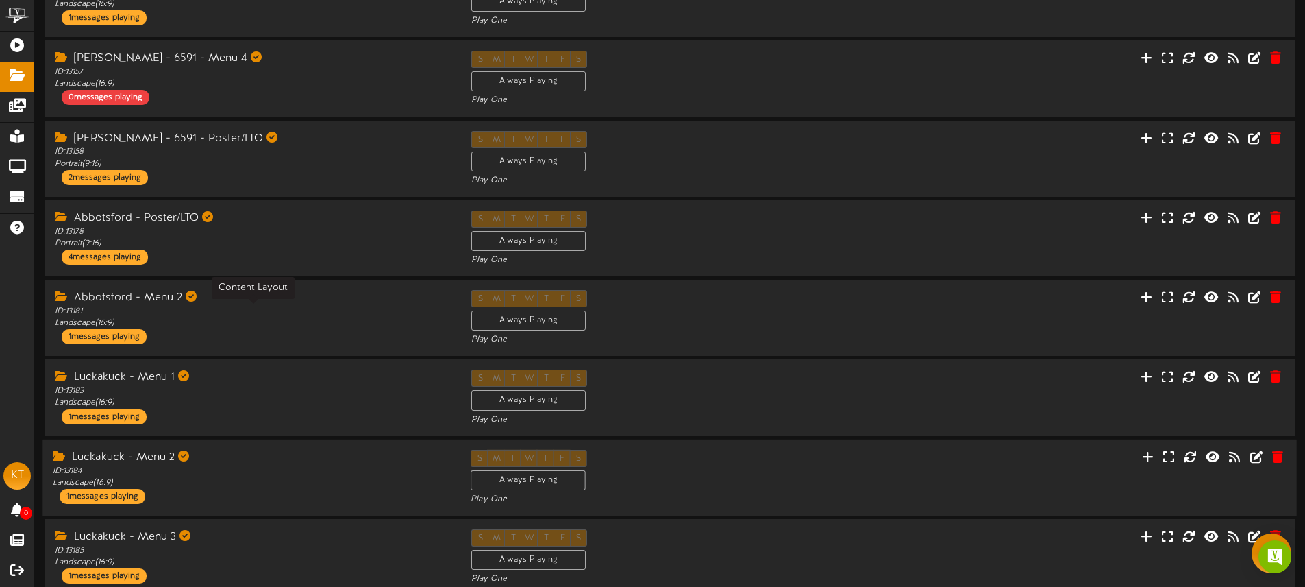
scroll to position [356, 0]
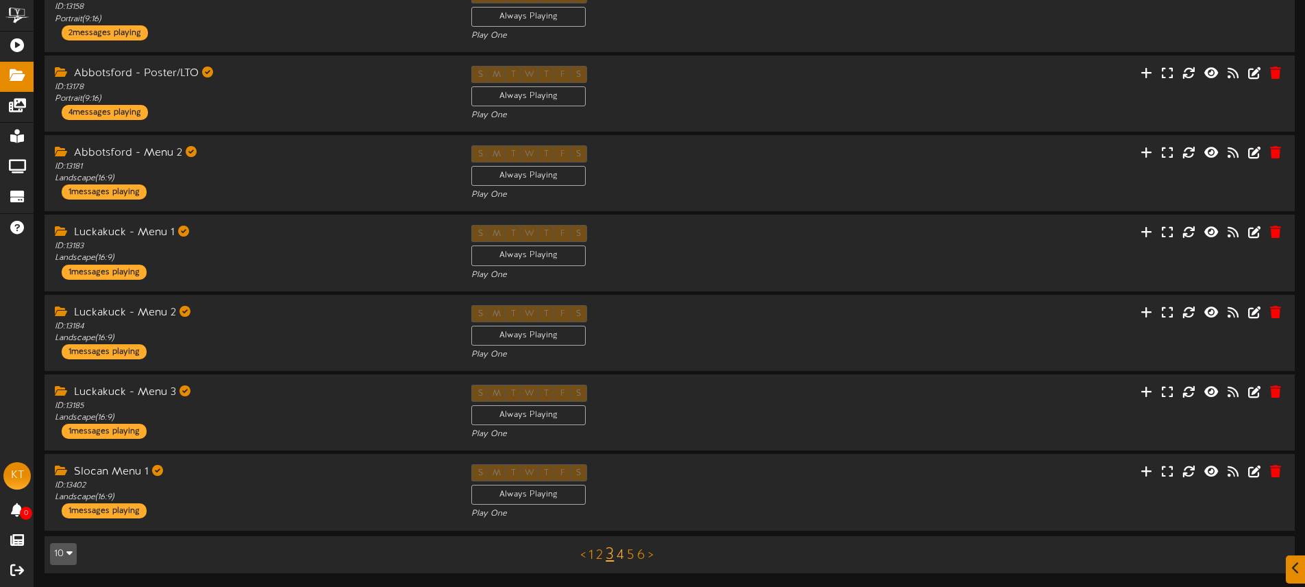
click at [622, 558] on link "4" at bounding box center [621, 554] width 8 height 15
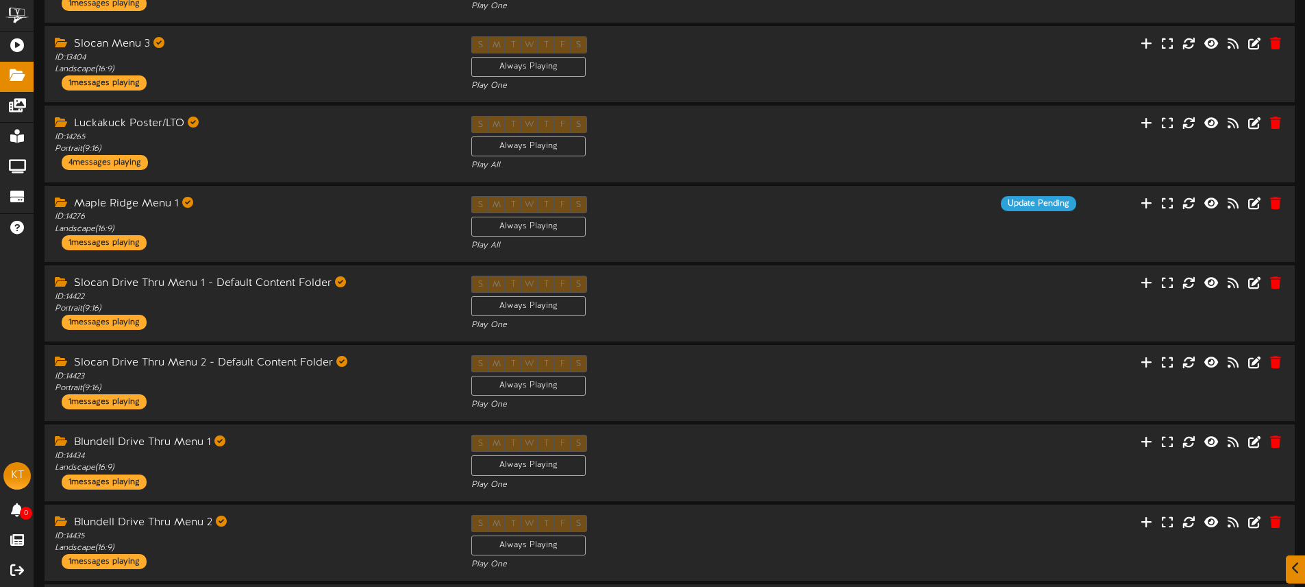
scroll to position [148, 0]
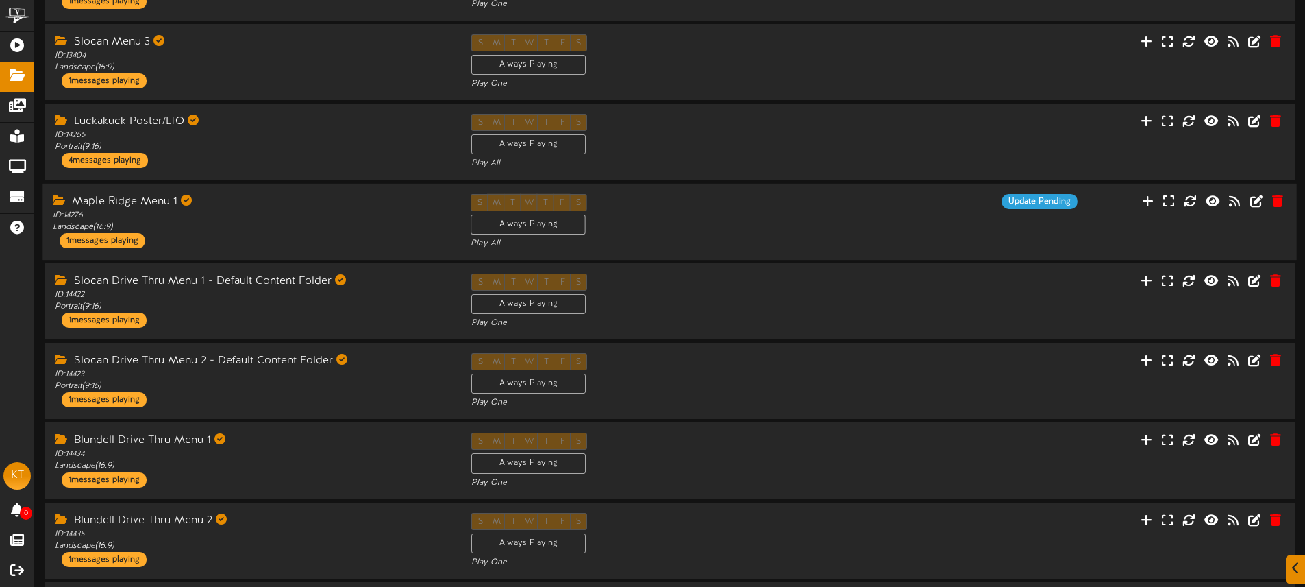
click at [271, 236] on div "Maple Ridge Menu 1 ID: 14276 Landscape ( 16:9 ) 1 messages playing" at bounding box center [251, 220] width 418 height 54
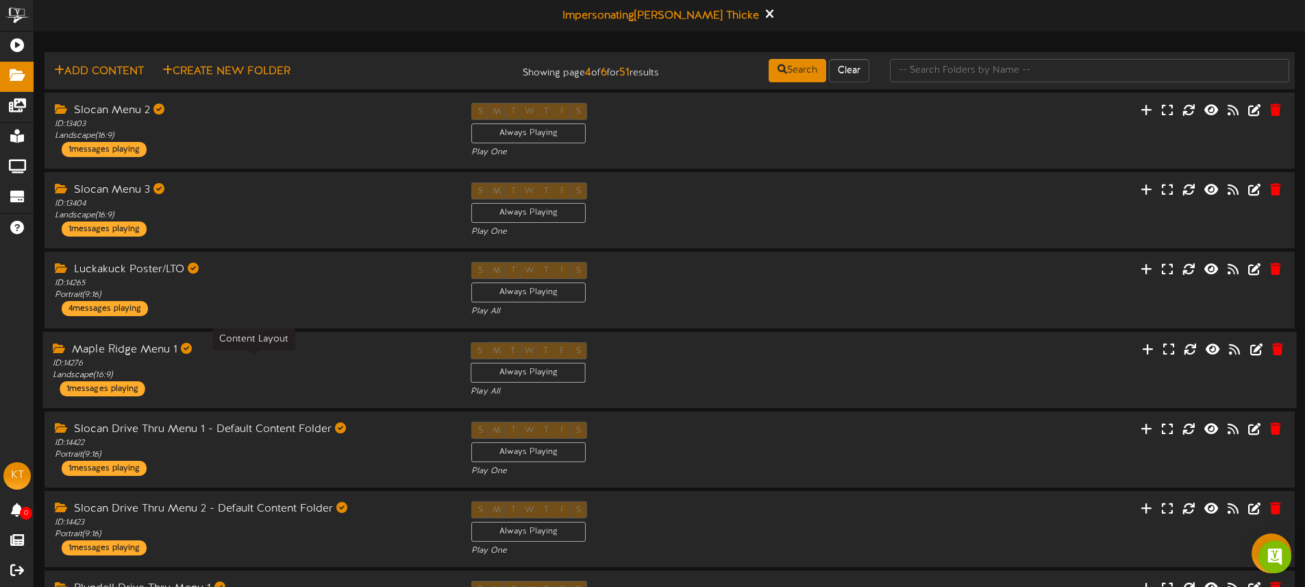
click at [275, 369] on div "ID: 14276 Landscape ( 16:9 )" at bounding box center [251, 368] width 397 height 23
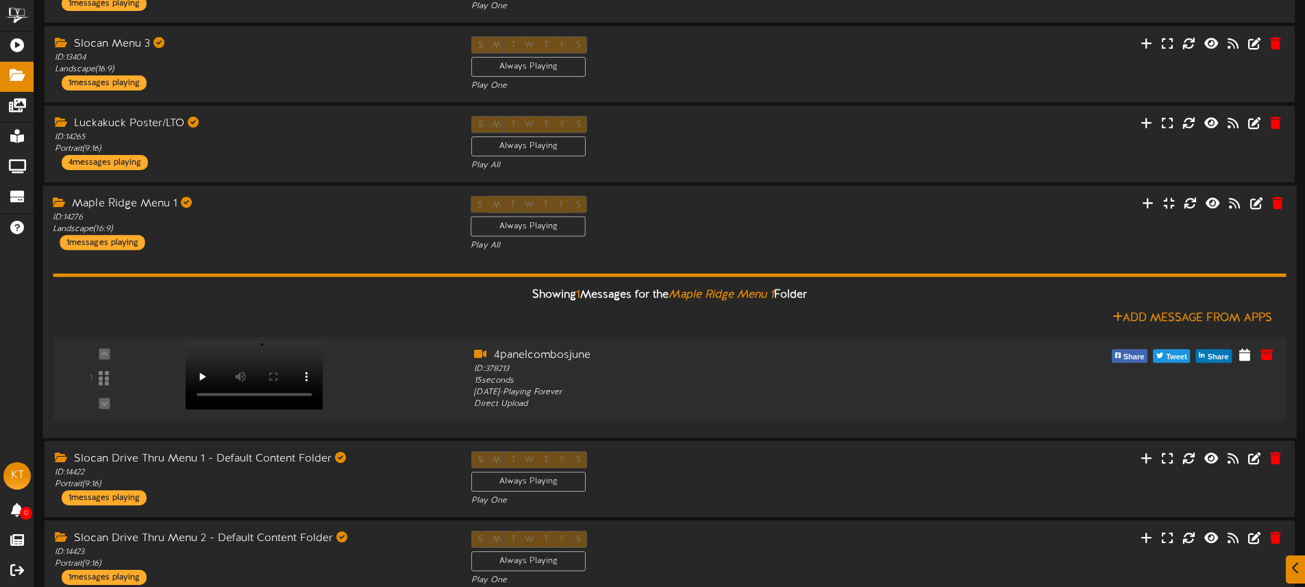
scroll to position [153, 0]
